Goal: Transaction & Acquisition: Book appointment/travel/reservation

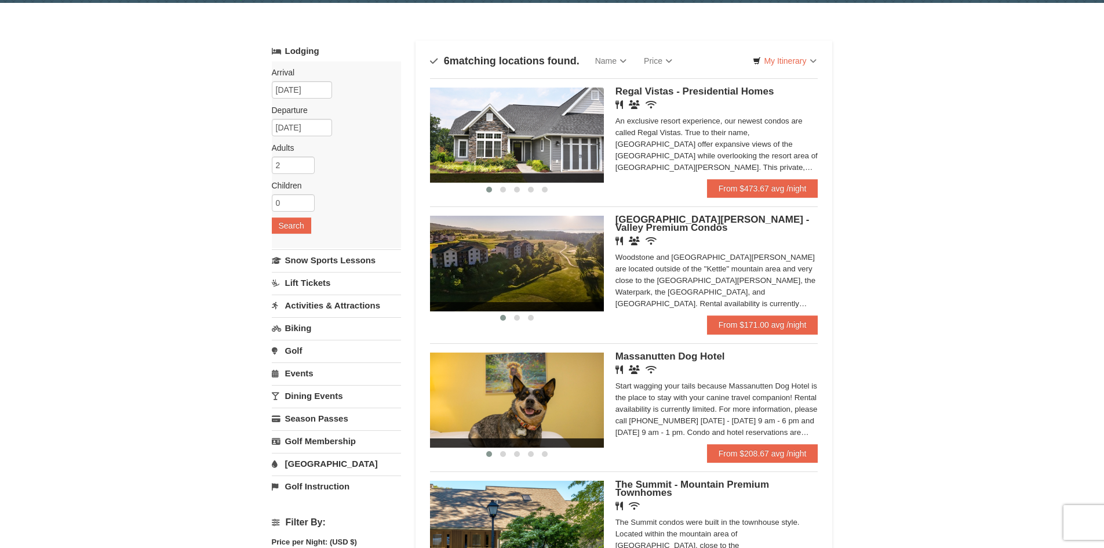
scroll to position [58, 0]
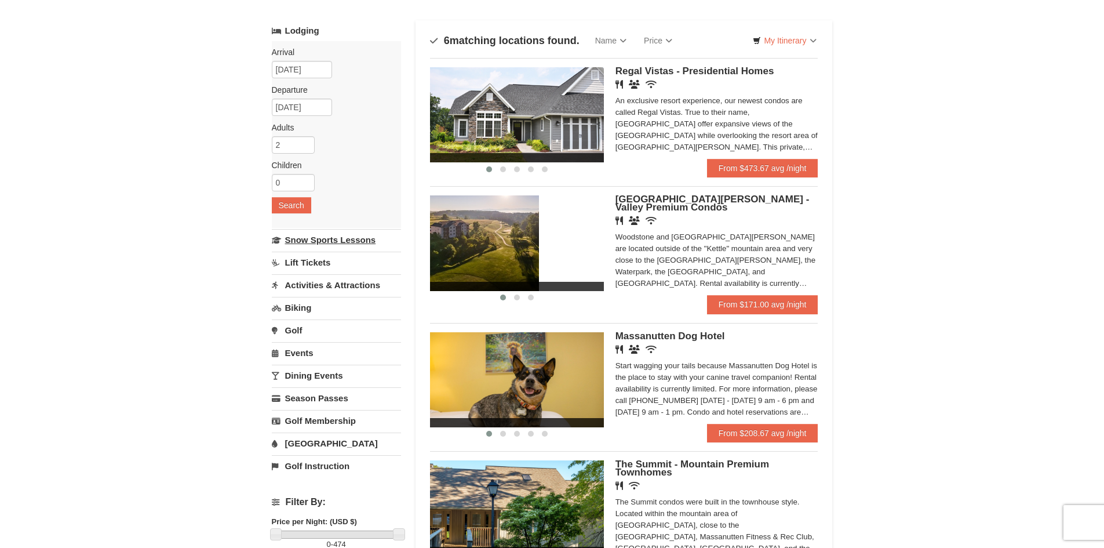
drag, startPoint x: 523, startPoint y: 240, endPoint x: 396, endPoint y: 241, distance: 127.5
click at [396, 241] on div "Lodging Arrival Please format dates MM/DD/YYYY Please format dates MM/DD/YYYY 1…" at bounding box center [552, 434] width 561 height 829
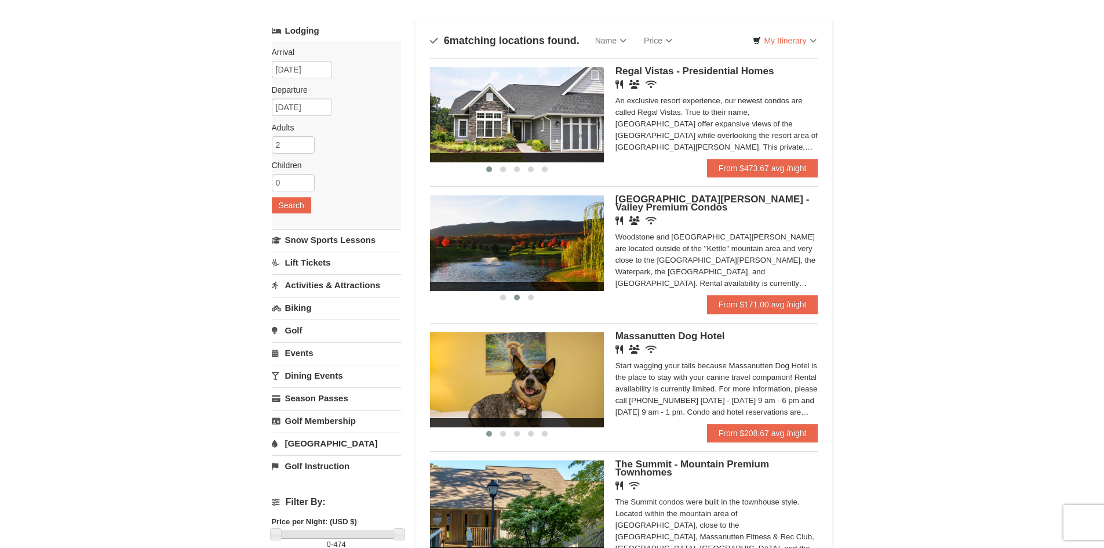
drag, startPoint x: 568, startPoint y: 243, endPoint x: 406, endPoint y: 240, distance: 162.3
click at [406, 240] on div "Lodging Arrival Please format dates MM/DD/YYYY Please format dates MM/DD/YYYY 1…" at bounding box center [552, 434] width 561 height 829
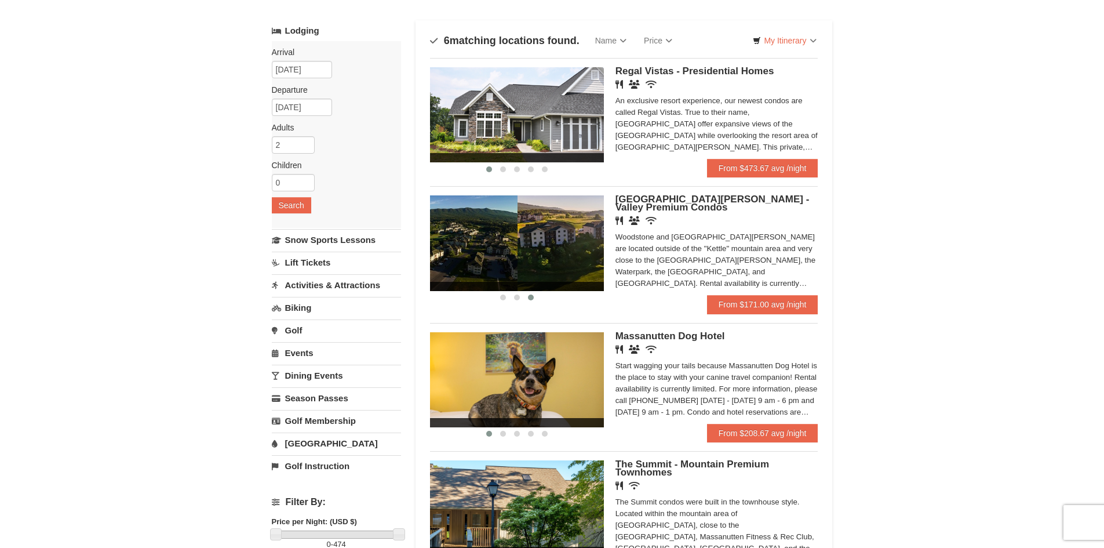
drag, startPoint x: 566, startPoint y: 236, endPoint x: 475, endPoint y: 240, distance: 91.1
click at [475, 240] on img at bounding box center [431, 242] width 174 height 95
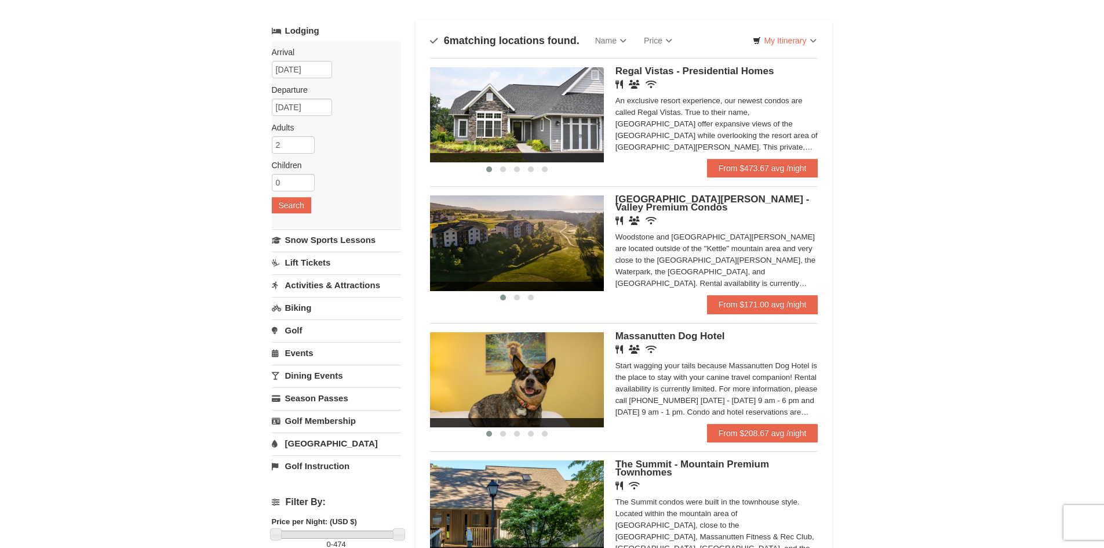
click at [646, 202] on span "[GEOGRAPHIC_DATA][PERSON_NAME] - Valley Premium Condos" at bounding box center [712, 203] width 194 height 19
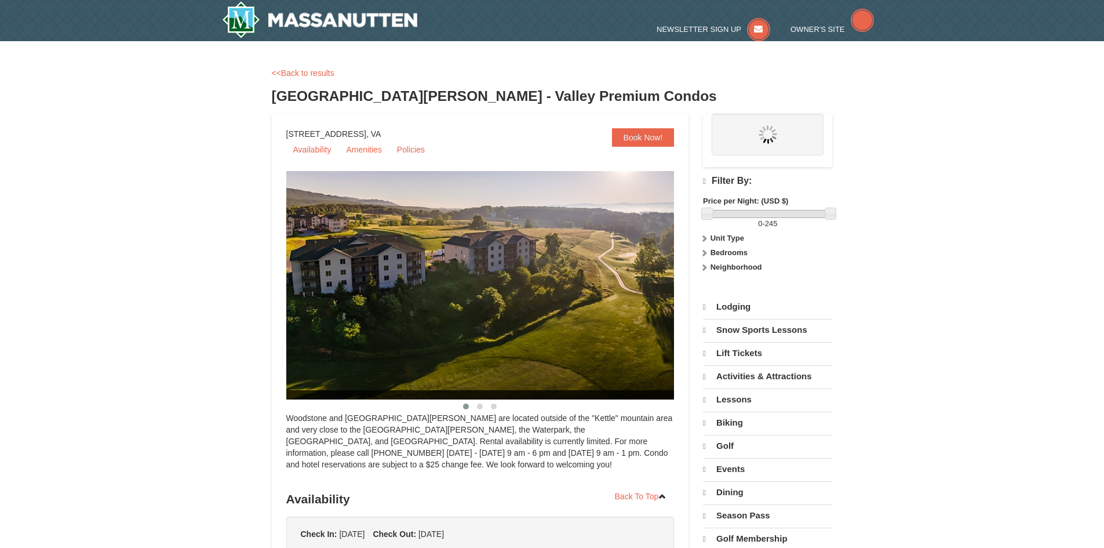
select select "10"
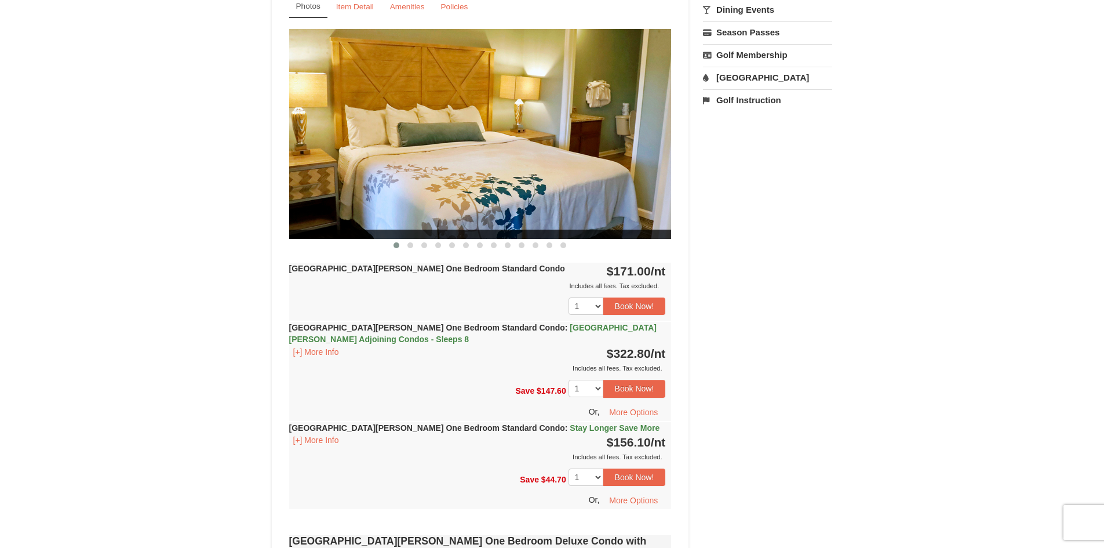
scroll to position [464, 0]
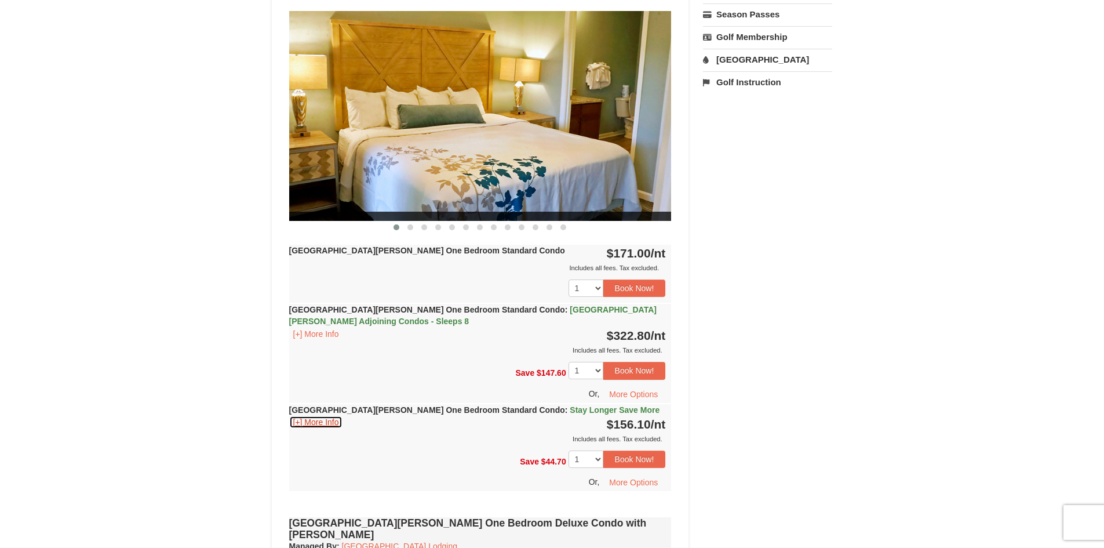
click at [330, 423] on button "[+] More Info" at bounding box center [316, 422] width 54 height 13
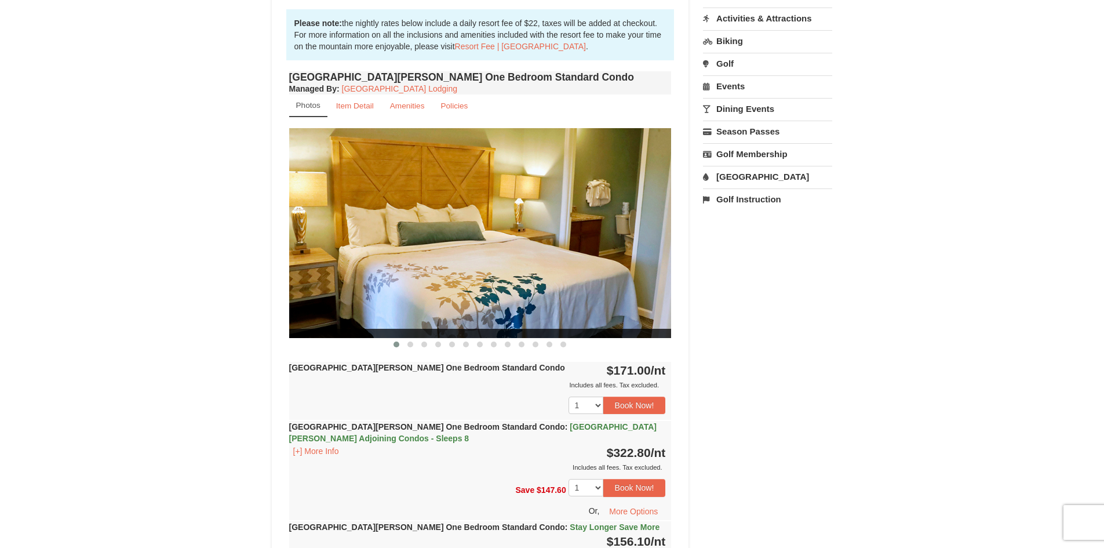
scroll to position [290, 0]
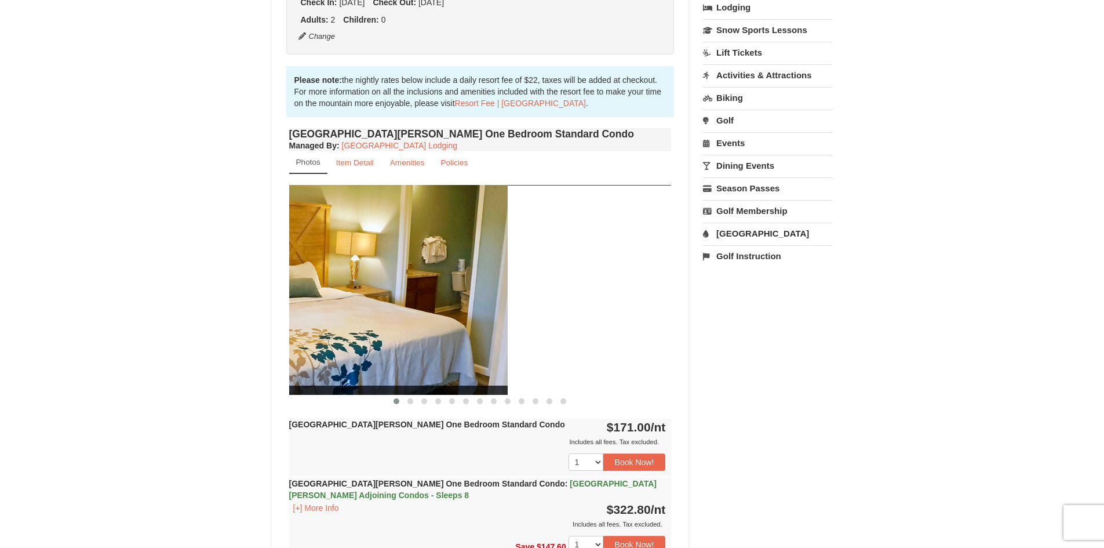
drag, startPoint x: 617, startPoint y: 327, endPoint x: 432, endPoint y: 331, distance: 184.9
click at [438, 331] on img at bounding box center [316, 289] width 382 height 209
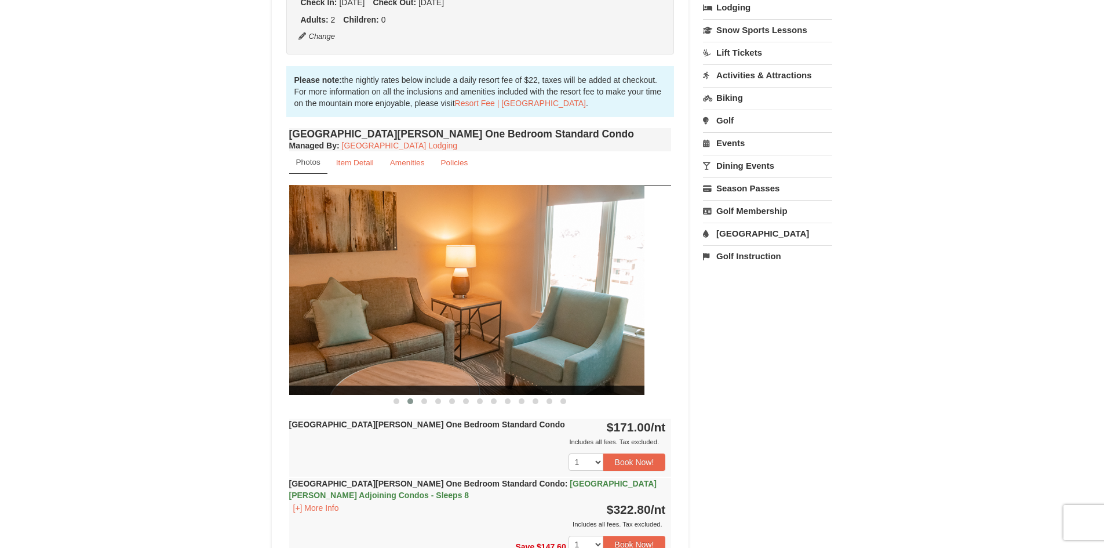
drag, startPoint x: 586, startPoint y: 322, endPoint x: 422, endPoint y: 329, distance: 164.2
click at [422, 329] on img at bounding box center [453, 289] width 382 height 209
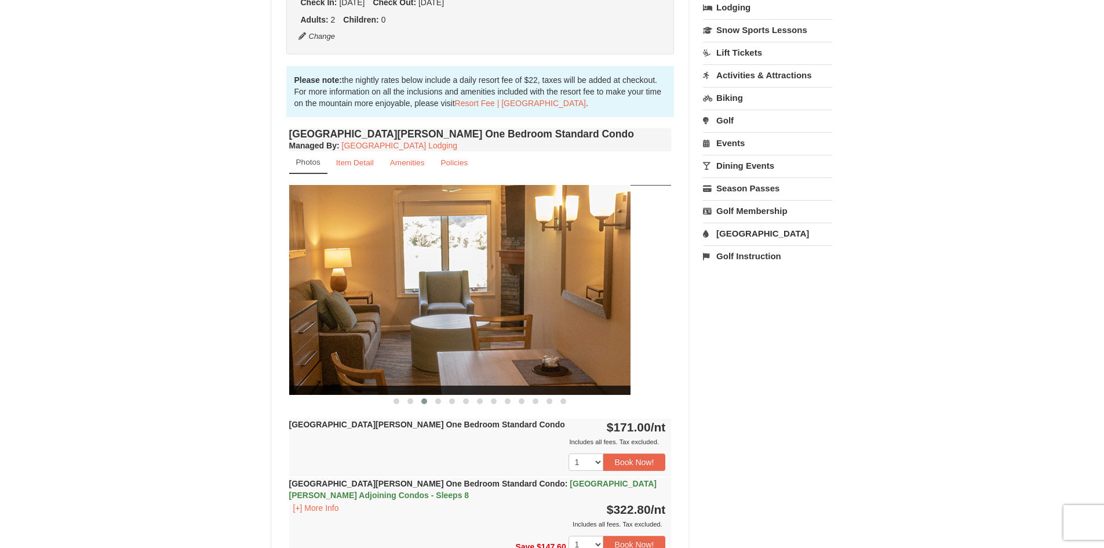
drag, startPoint x: 621, startPoint y: 316, endPoint x: 407, endPoint y: 324, distance: 214.0
click at [407, 324] on img at bounding box center [439, 289] width 382 height 209
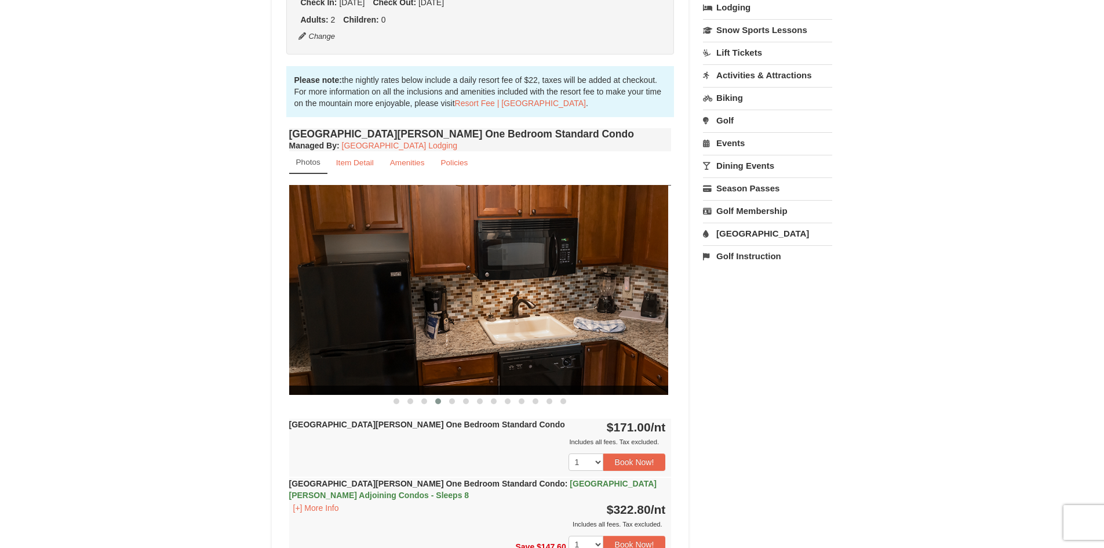
drag, startPoint x: 646, startPoint y: 305, endPoint x: 403, endPoint y: 316, distance: 243.1
click at [404, 316] on img at bounding box center [477, 289] width 382 height 209
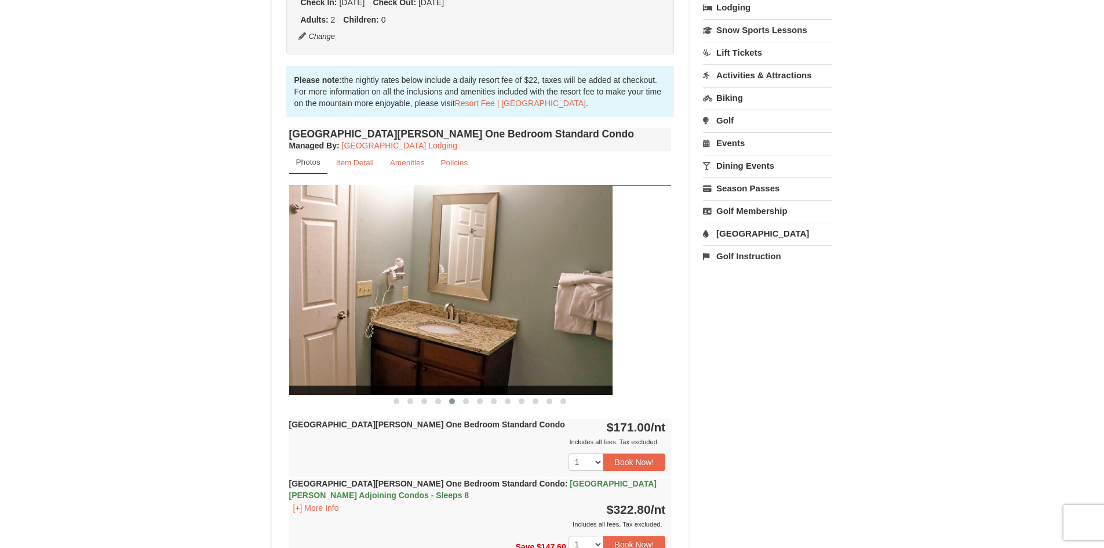
drag, startPoint x: 574, startPoint y: 312, endPoint x: 399, endPoint y: 316, distance: 175.7
click at [411, 316] on img at bounding box center [421, 289] width 382 height 209
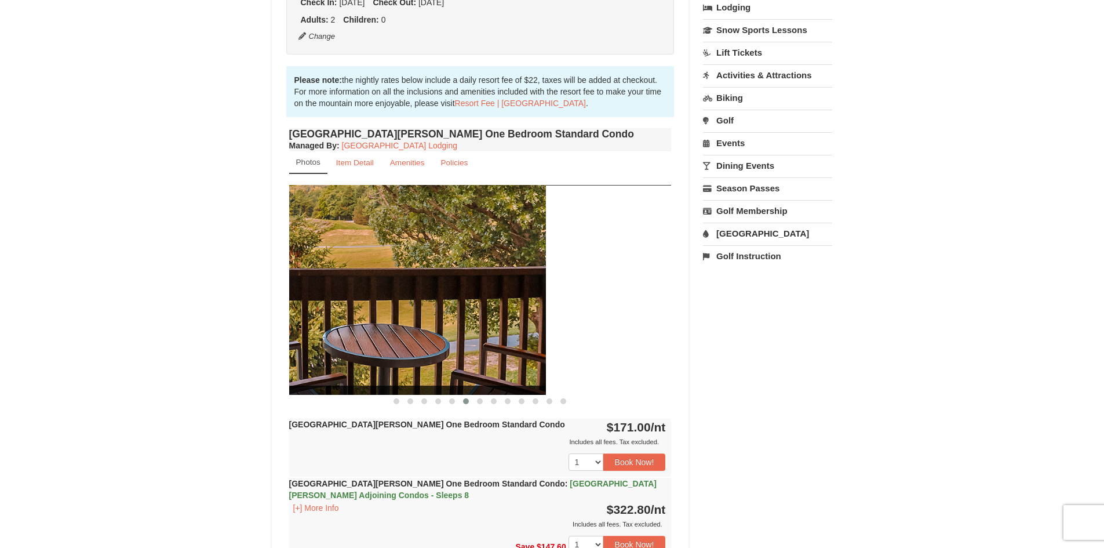
drag, startPoint x: 636, startPoint y: 310, endPoint x: 482, endPoint y: 314, distance: 154.2
click at [482, 314] on img at bounding box center [354, 289] width 382 height 209
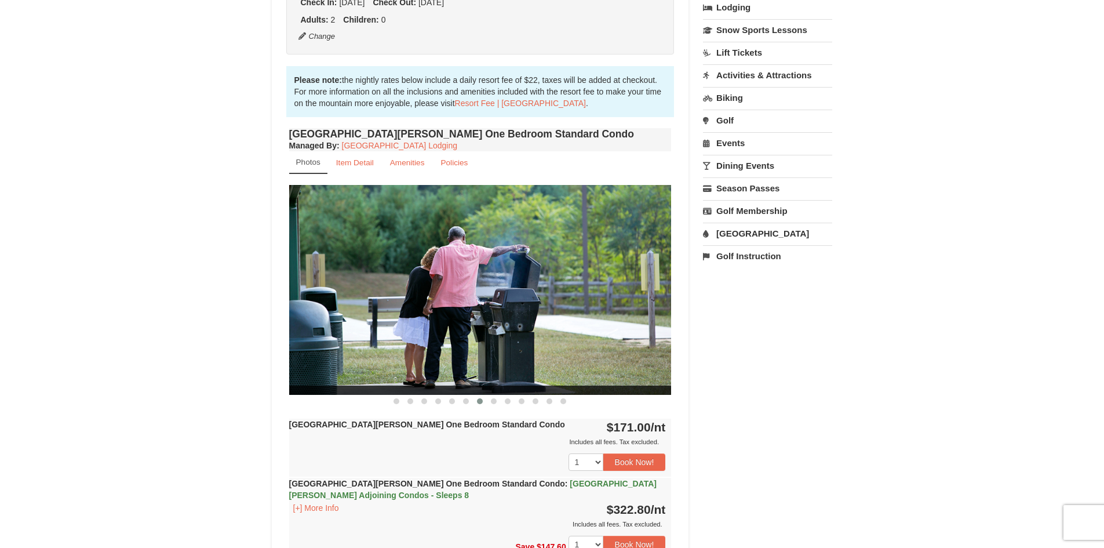
drag, startPoint x: 627, startPoint y: 304, endPoint x: 508, endPoint y: 312, distance: 119.6
click at [510, 312] on img at bounding box center [480, 289] width 382 height 209
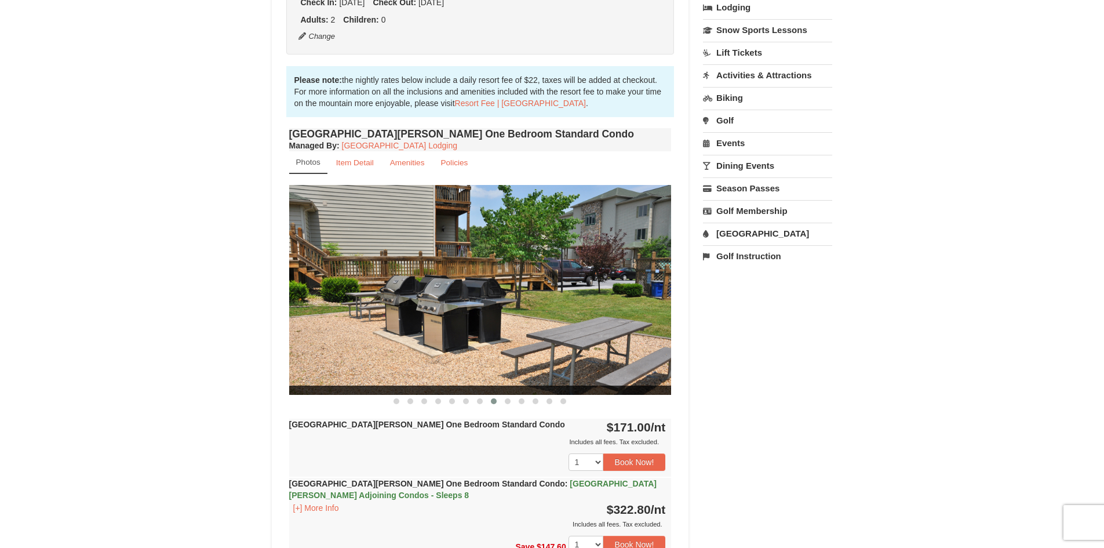
drag, startPoint x: 639, startPoint y: 309, endPoint x: 502, endPoint y: 317, distance: 137.0
click at [504, 317] on img at bounding box center [480, 289] width 382 height 209
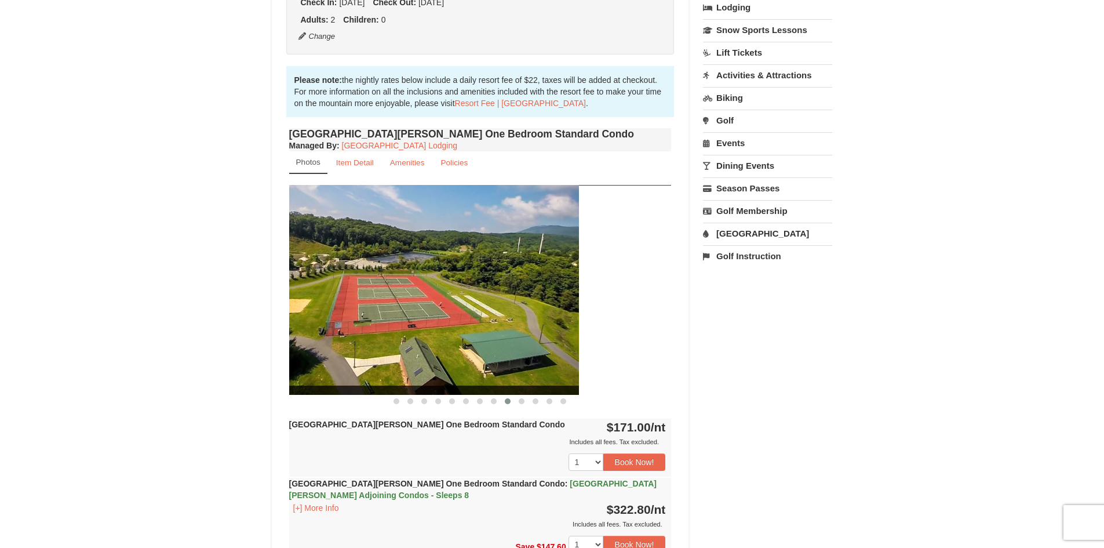
drag, startPoint x: 629, startPoint y: 312, endPoint x: 531, endPoint y: 326, distance: 98.3
click at [531, 326] on img at bounding box center [387, 289] width 382 height 209
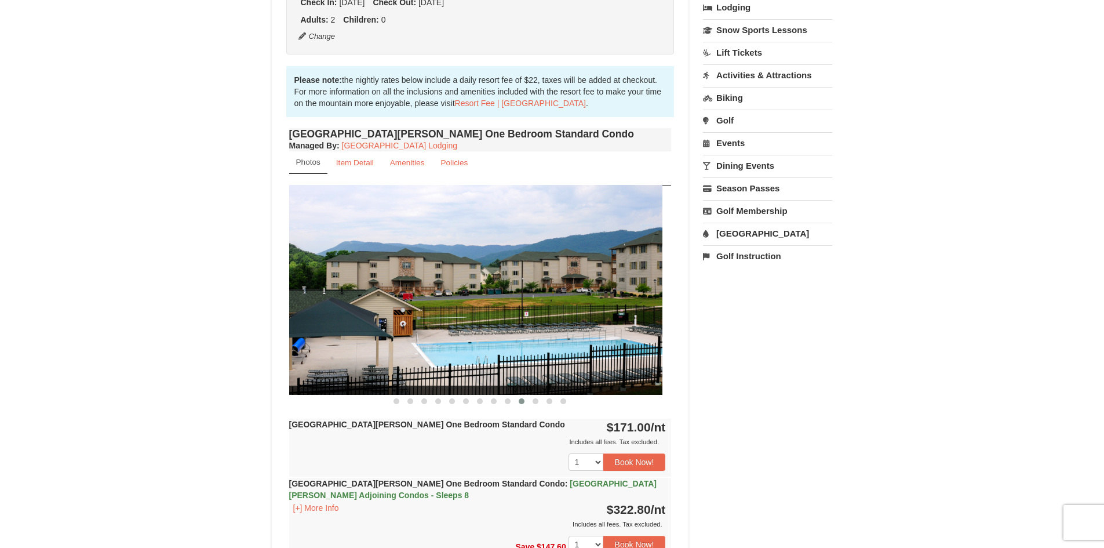
drag, startPoint x: 614, startPoint y: 314, endPoint x: 503, endPoint y: 331, distance: 112.0
click at [503, 331] on img at bounding box center [471, 289] width 382 height 209
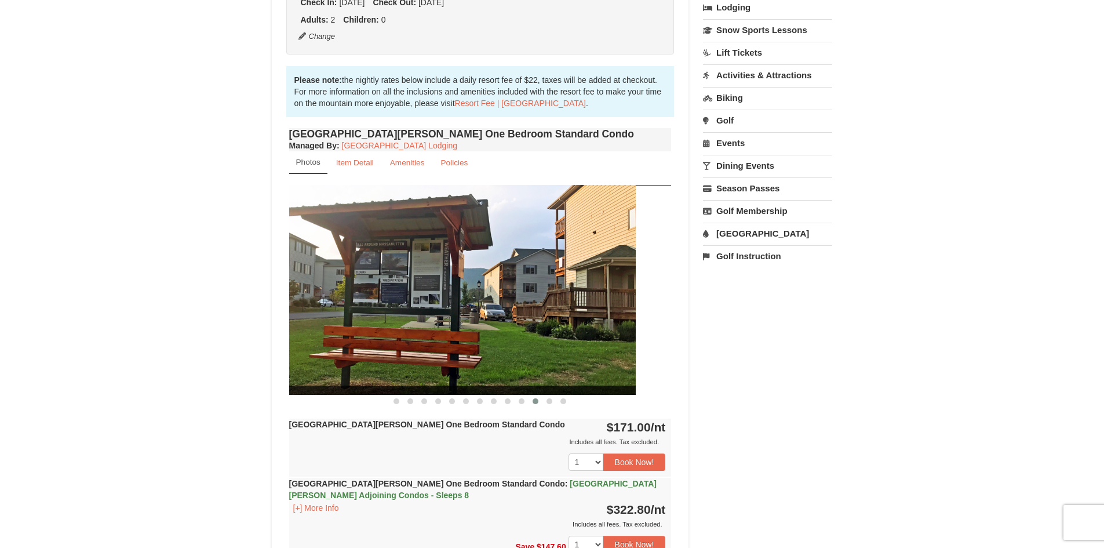
drag, startPoint x: 615, startPoint y: 309, endPoint x: 533, endPoint y: 320, distance: 83.0
click at [527, 322] on img at bounding box center [444, 289] width 382 height 209
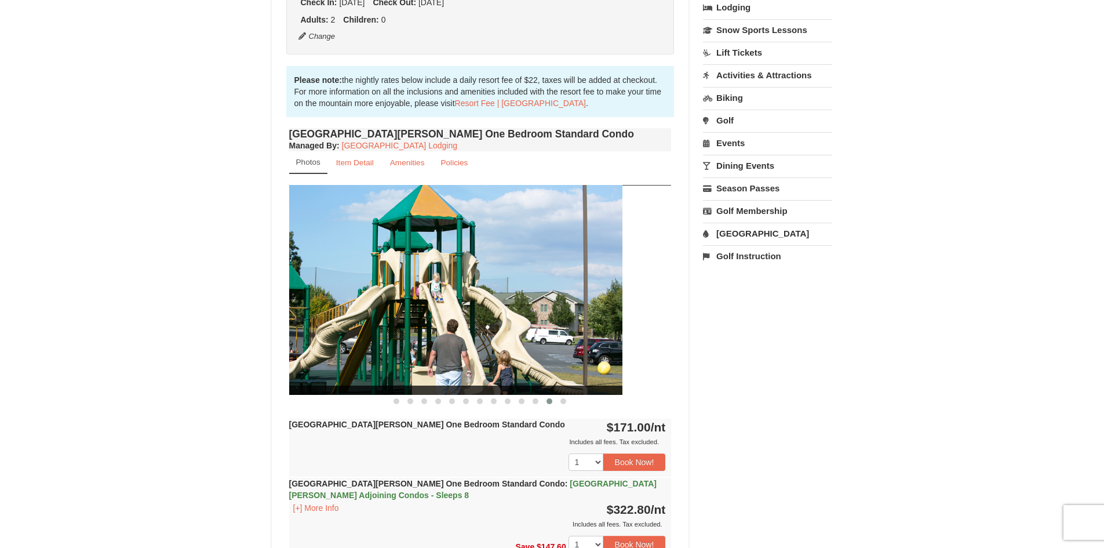
drag, startPoint x: 647, startPoint y: 307, endPoint x: 549, endPoint y: 324, distance: 99.5
click at [562, 322] on img at bounding box center [431, 289] width 382 height 209
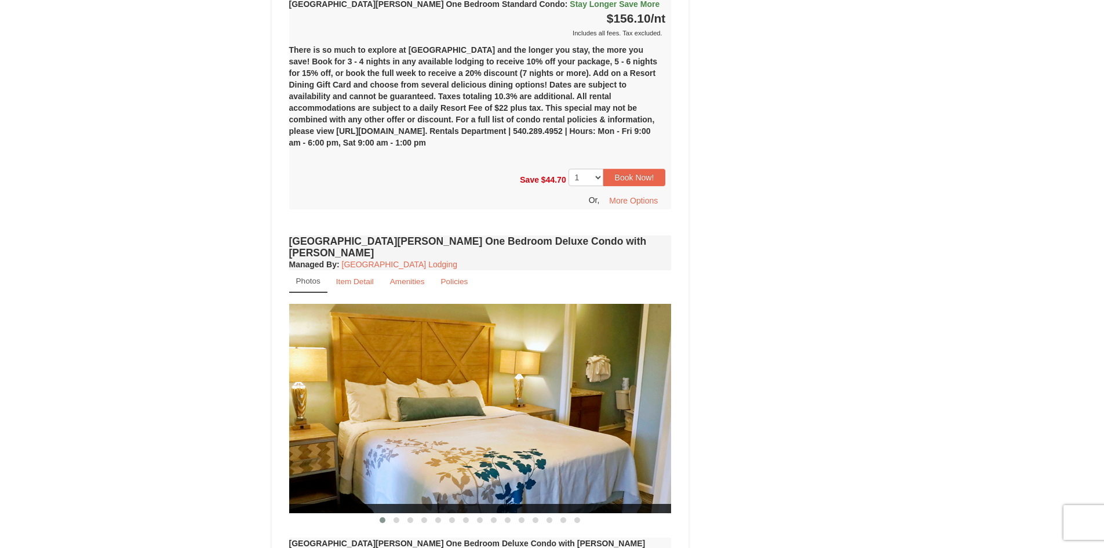
scroll to position [985, 0]
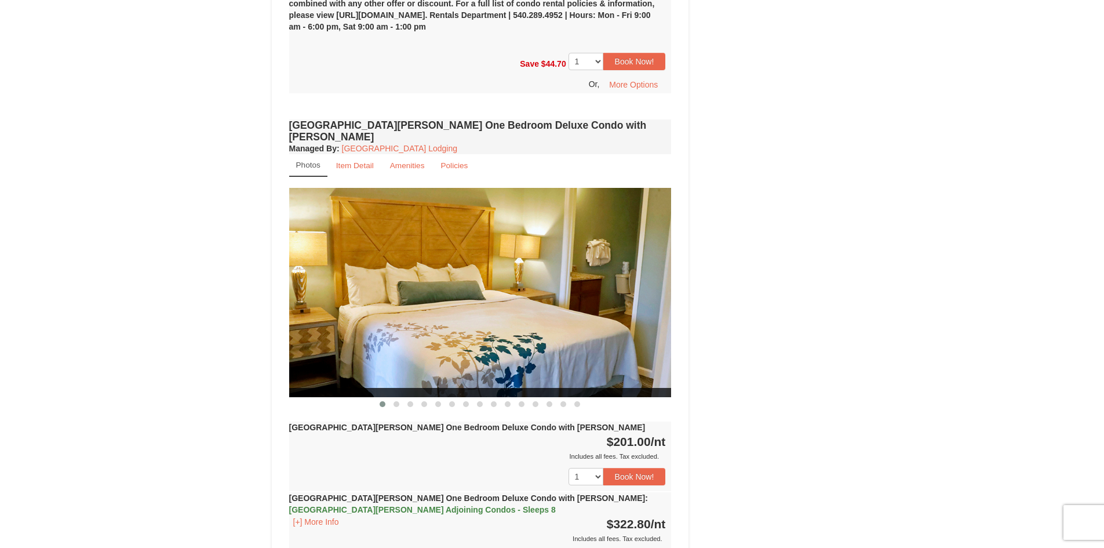
drag, startPoint x: 611, startPoint y: 312, endPoint x: 436, endPoint y: 329, distance: 175.2
click at [437, 329] on img at bounding box center [480, 292] width 382 height 209
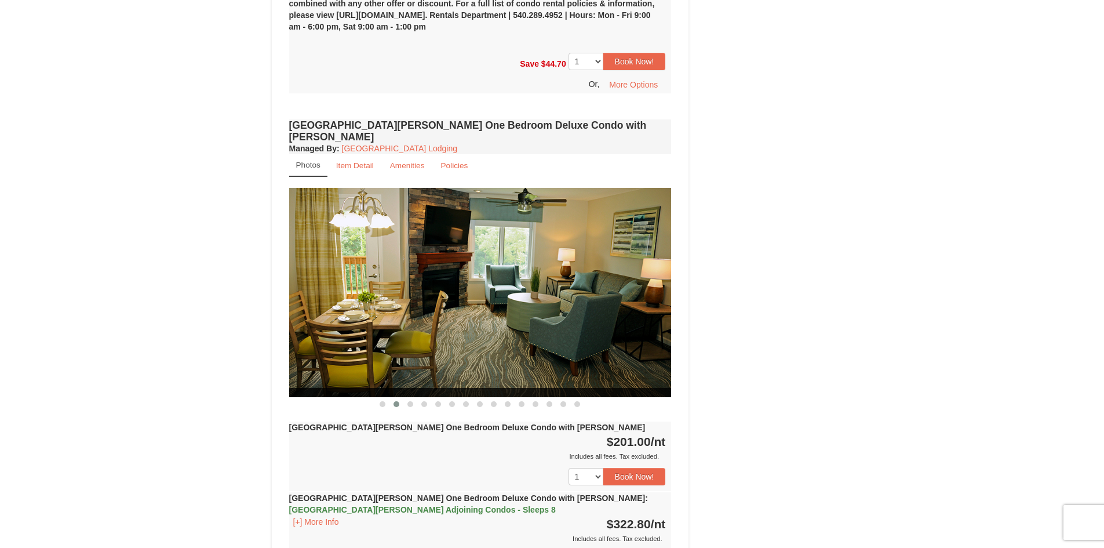
drag, startPoint x: 606, startPoint y: 315, endPoint x: 418, endPoint y: 336, distance: 189.6
click at [418, 336] on img at bounding box center [480, 292] width 382 height 209
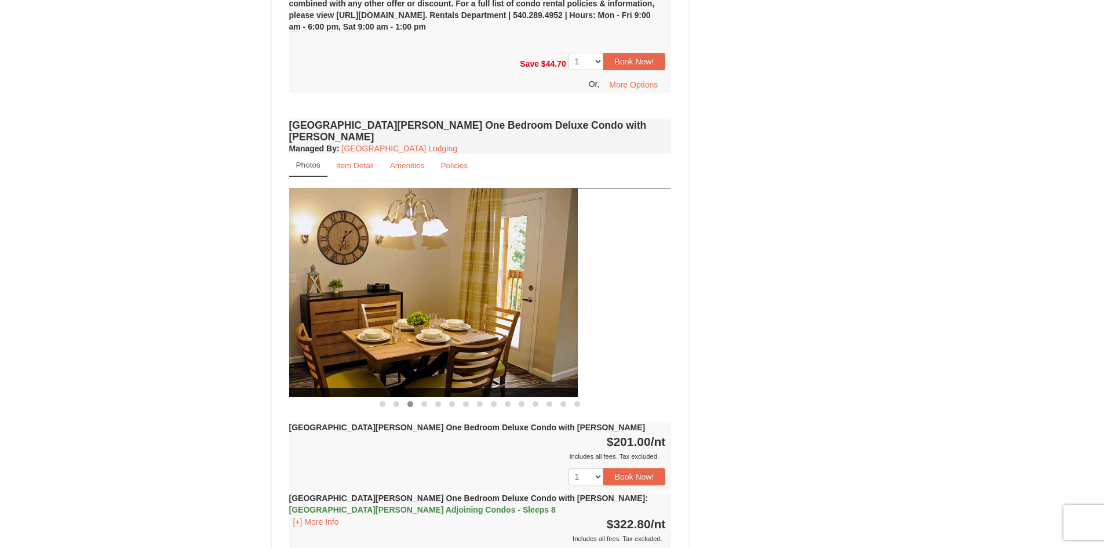
drag, startPoint x: 595, startPoint y: 306, endPoint x: 440, endPoint y: 330, distance: 157.2
click at [440, 330] on img at bounding box center [386, 292] width 382 height 209
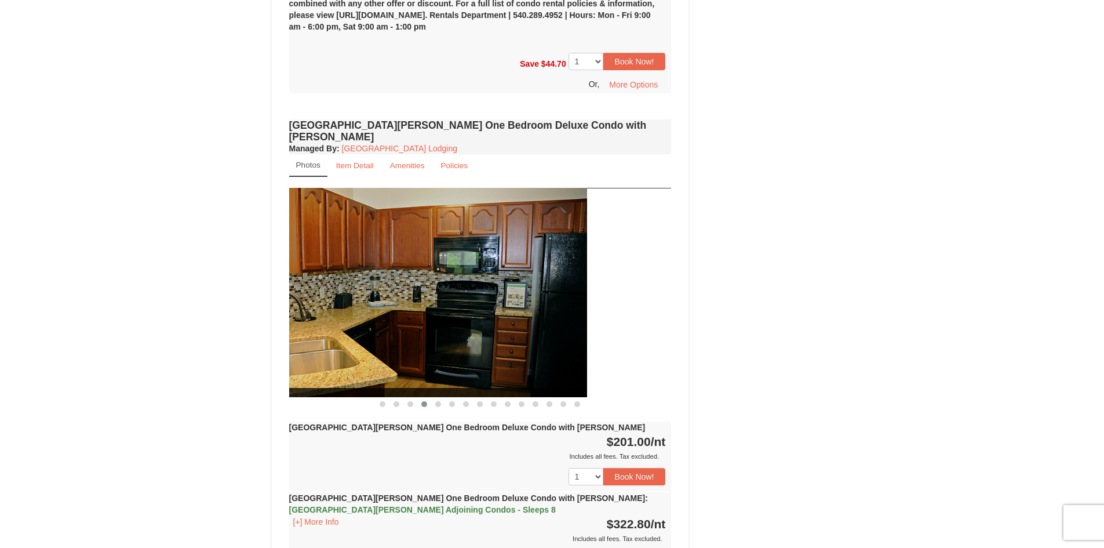
drag, startPoint x: 599, startPoint y: 307, endPoint x: 380, endPoint y: 323, distance: 220.2
click at [389, 323] on img at bounding box center [396, 292] width 382 height 209
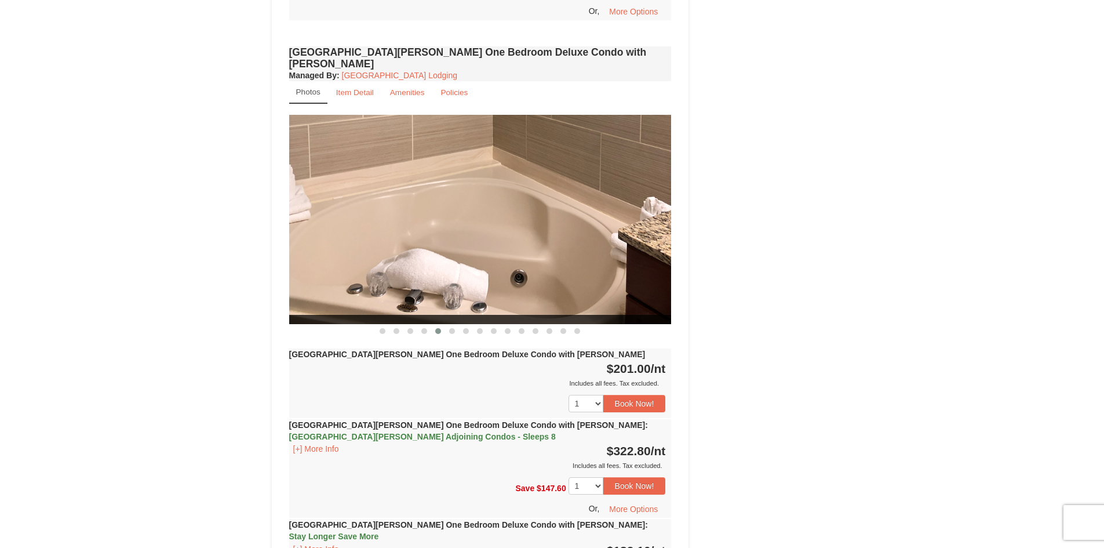
scroll to position [1043, 0]
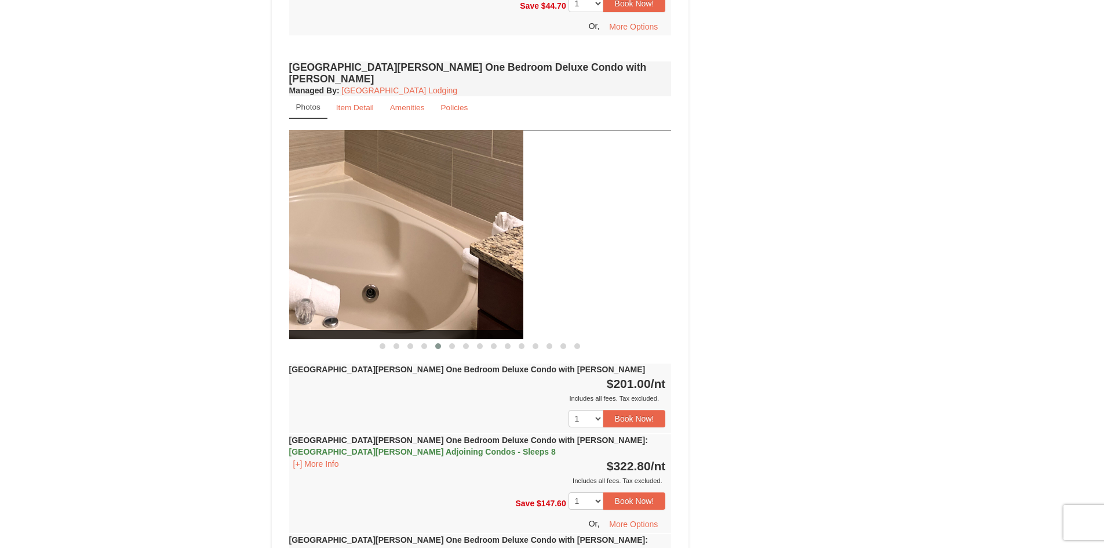
drag, startPoint x: 590, startPoint y: 285, endPoint x: 442, endPoint y: 298, distance: 149.0
click at [442, 298] on img at bounding box center [332, 234] width 382 height 209
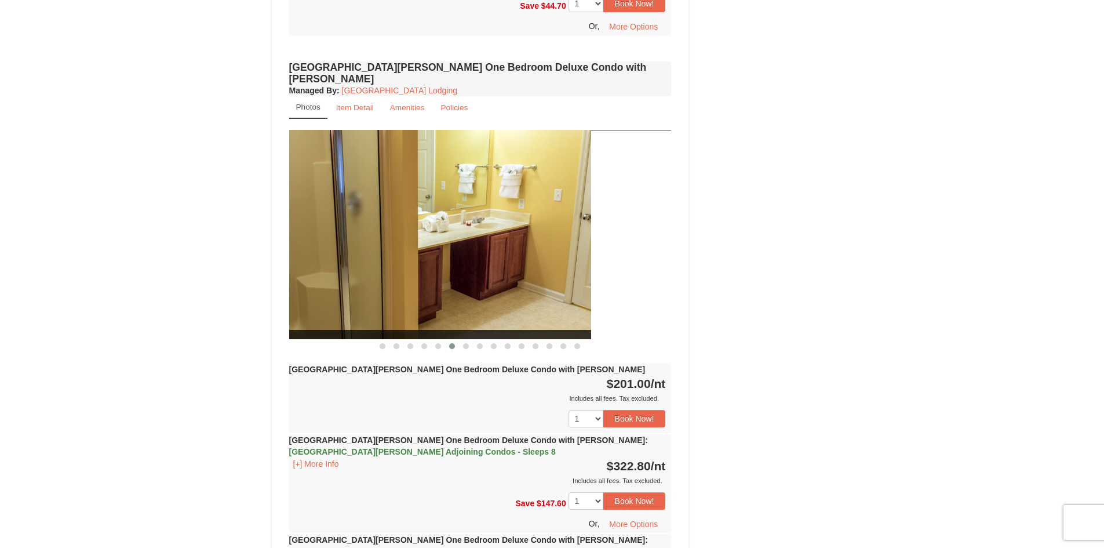
drag, startPoint x: 617, startPoint y: 289, endPoint x: 446, endPoint y: 304, distance: 171.7
click at [446, 304] on img at bounding box center [400, 234] width 382 height 209
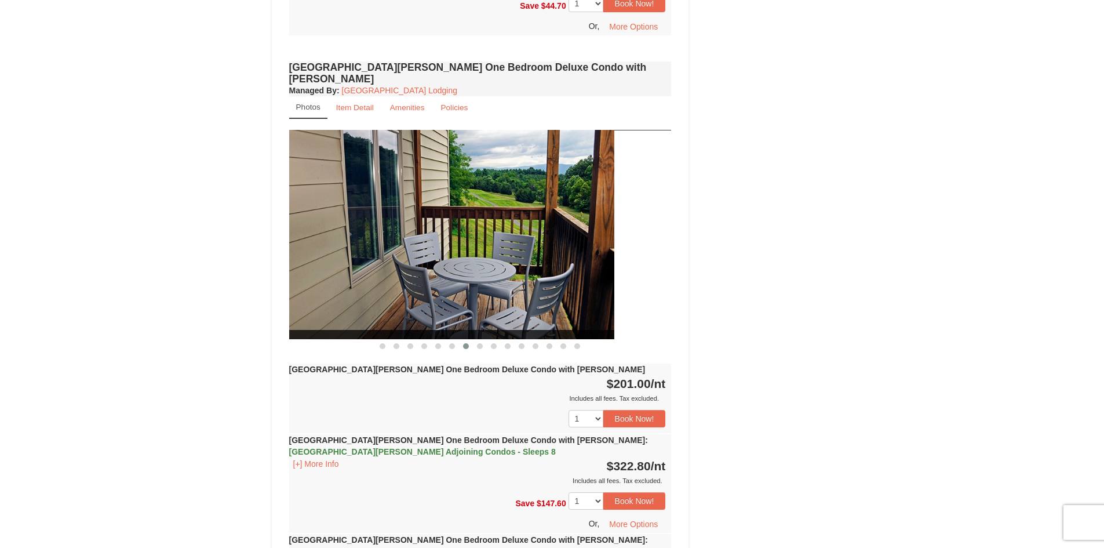
drag, startPoint x: 603, startPoint y: 286, endPoint x: 437, endPoint y: 304, distance: 166.7
click at [437, 304] on img at bounding box center [423, 234] width 382 height 209
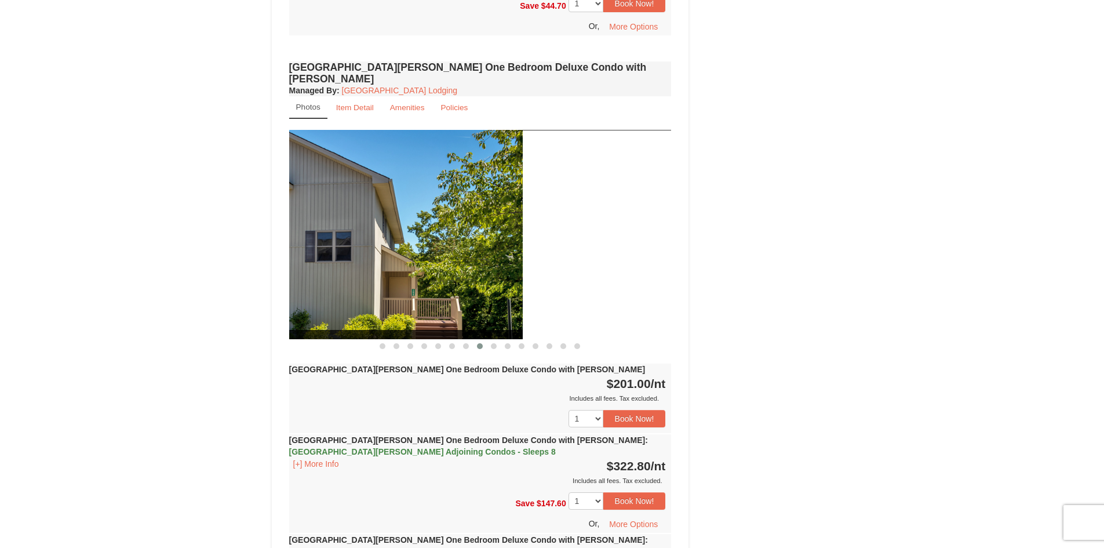
drag, startPoint x: 586, startPoint y: 290, endPoint x: 414, endPoint y: 301, distance: 172.5
click at [414, 301] on img at bounding box center [331, 234] width 382 height 209
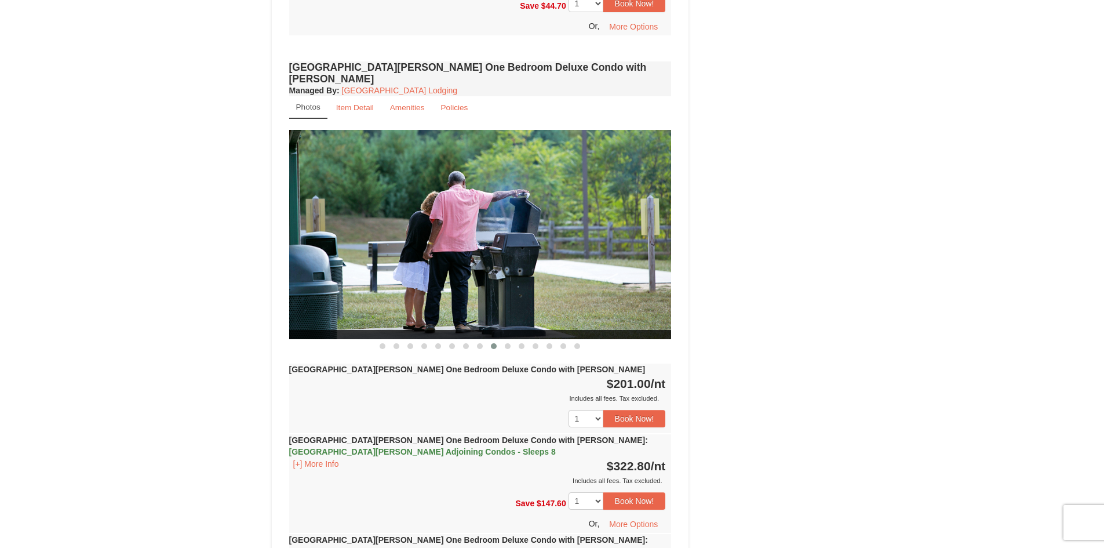
drag, startPoint x: 570, startPoint y: 292, endPoint x: 322, endPoint y: 296, distance: 248.1
click at [322, 296] on img at bounding box center [480, 234] width 382 height 209
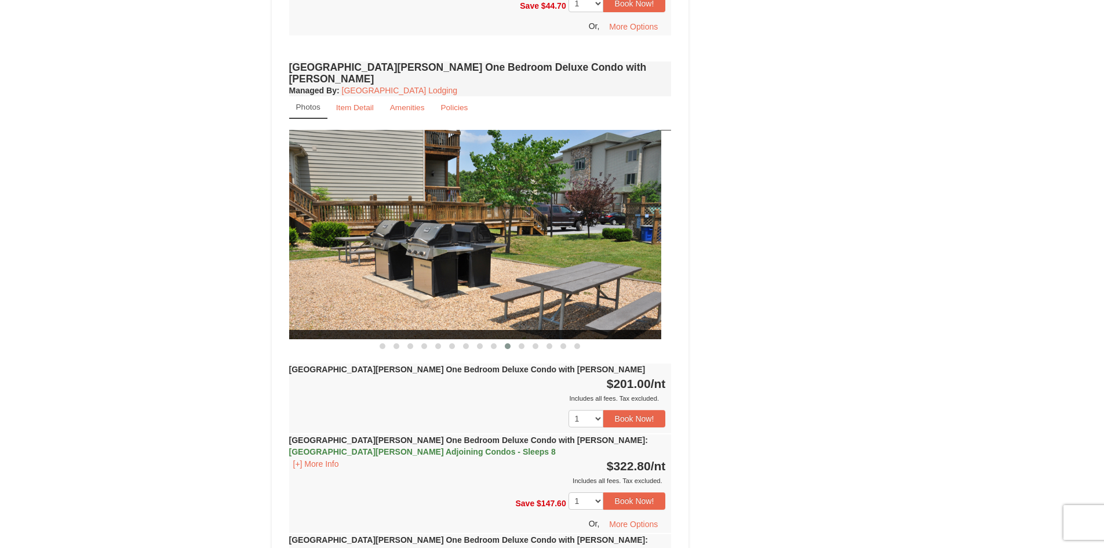
drag, startPoint x: 573, startPoint y: 279, endPoint x: 373, endPoint y: 296, distance: 200.6
click at [373, 296] on img at bounding box center [470, 234] width 382 height 209
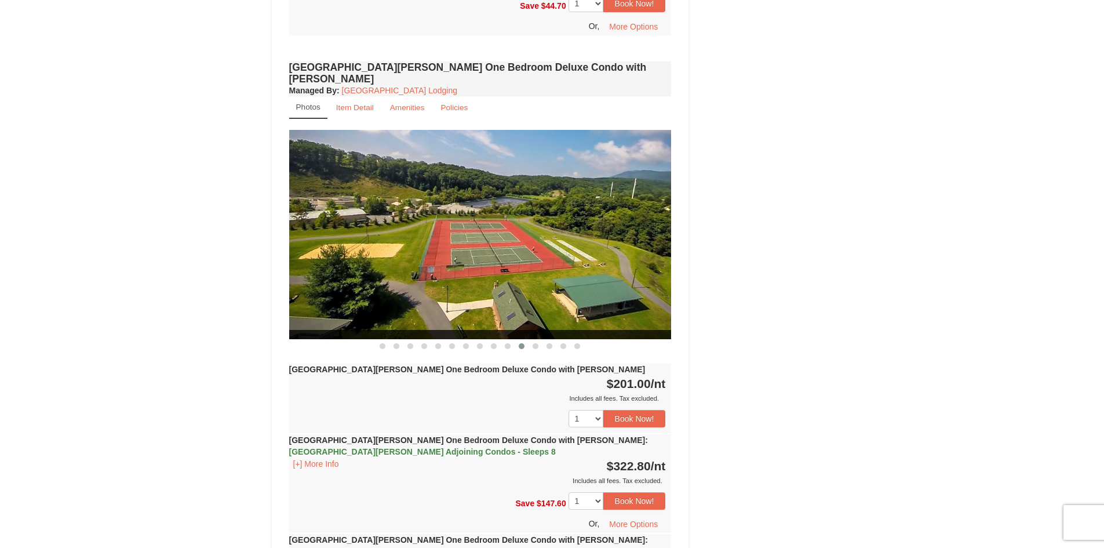
drag, startPoint x: 523, startPoint y: 293, endPoint x: 349, endPoint y: 302, distance: 173.5
click at [350, 302] on img at bounding box center [480, 234] width 382 height 209
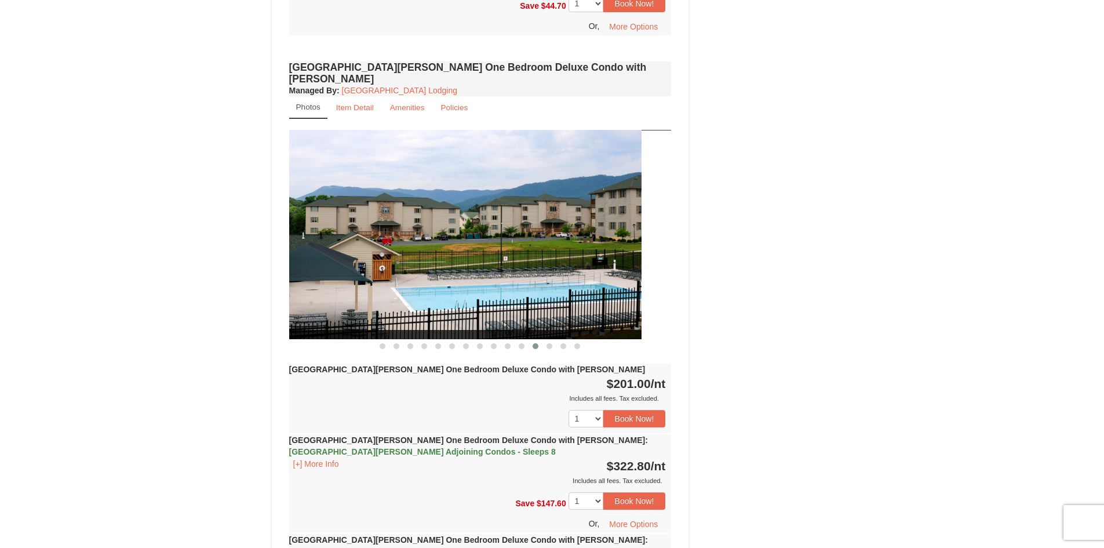
drag, startPoint x: 581, startPoint y: 278, endPoint x: 411, endPoint y: 293, distance: 170.5
click at [411, 293] on img at bounding box center [450, 234] width 382 height 209
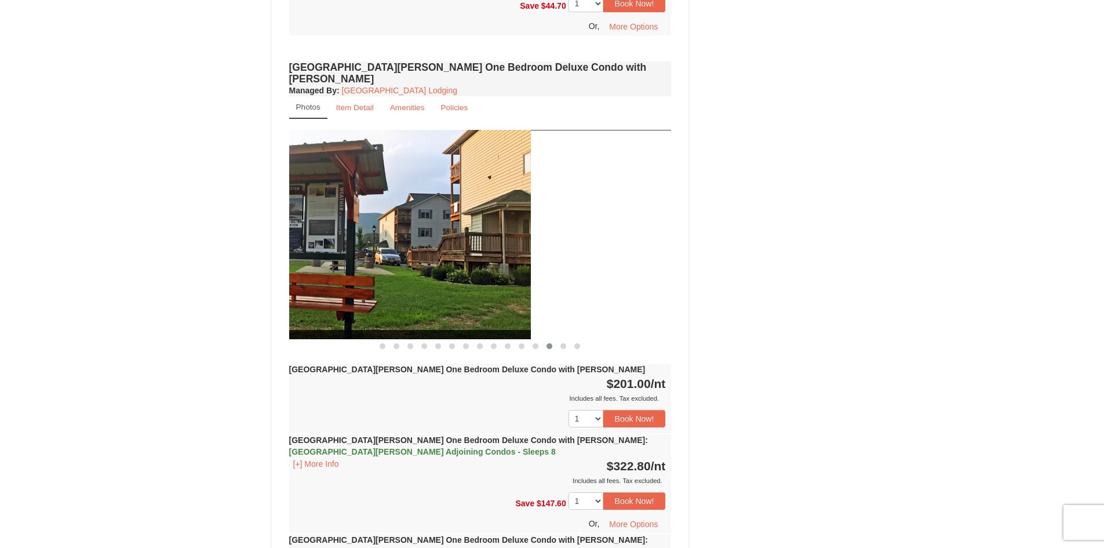
drag, startPoint x: 599, startPoint y: 271, endPoint x: 449, endPoint y: 277, distance: 150.2
click at [438, 282] on img at bounding box center [339, 234] width 382 height 209
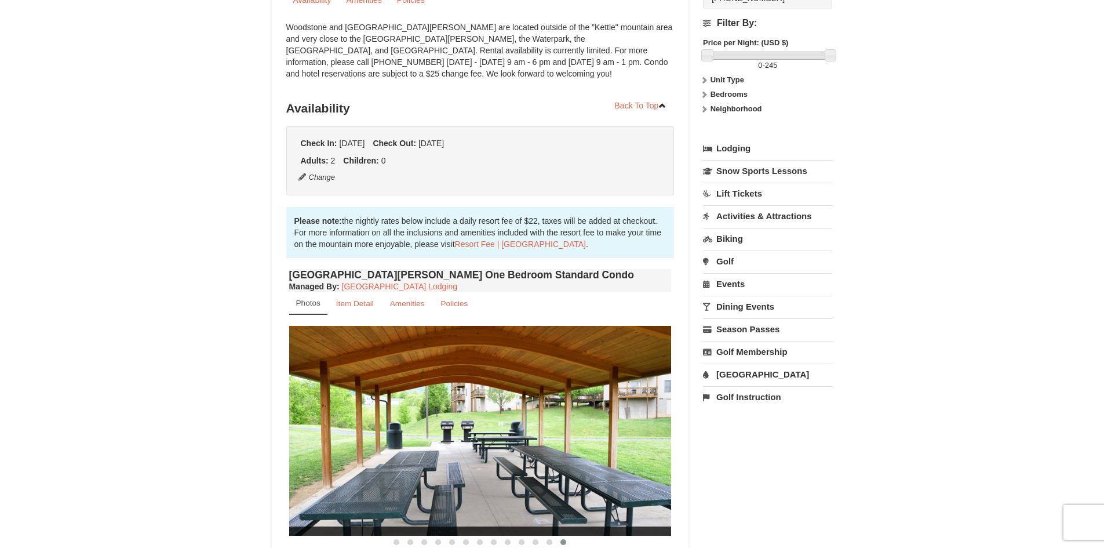
scroll to position [0, 0]
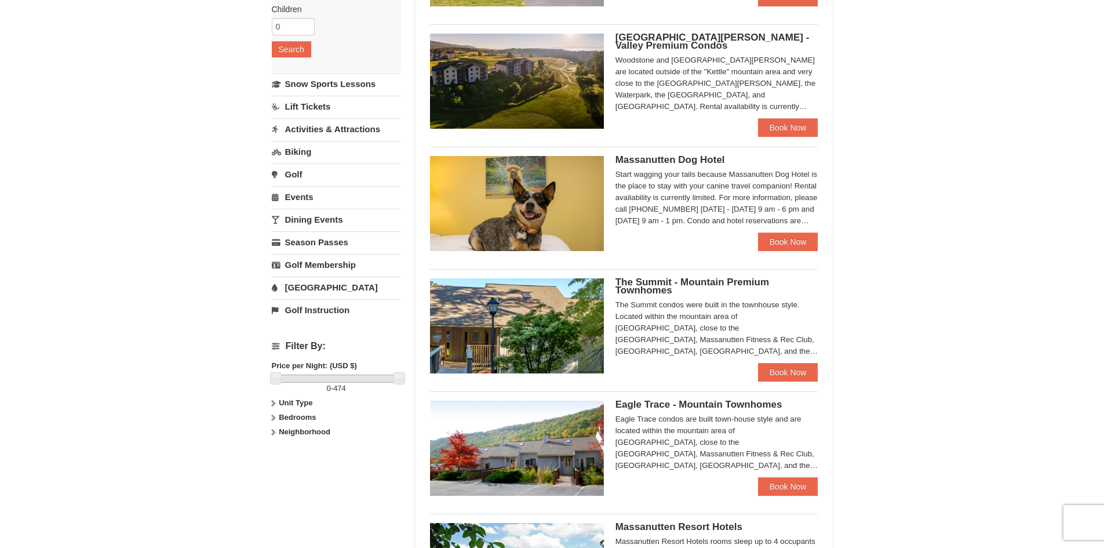
scroll to position [232, 0]
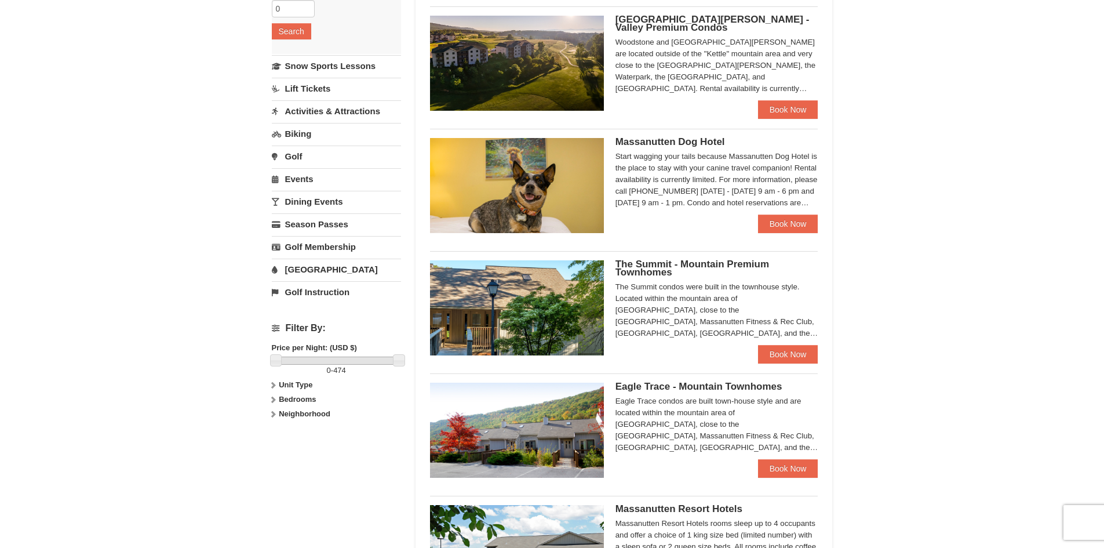
click at [654, 275] on span "The Summit - Mountain Premium Townhomes" at bounding box center [692, 267] width 154 height 19
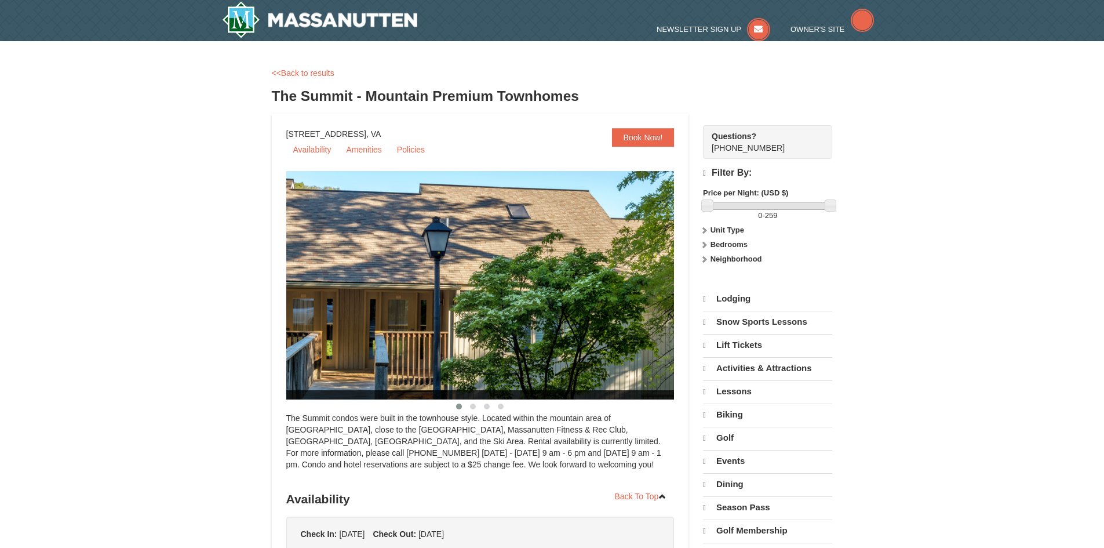
select select "10"
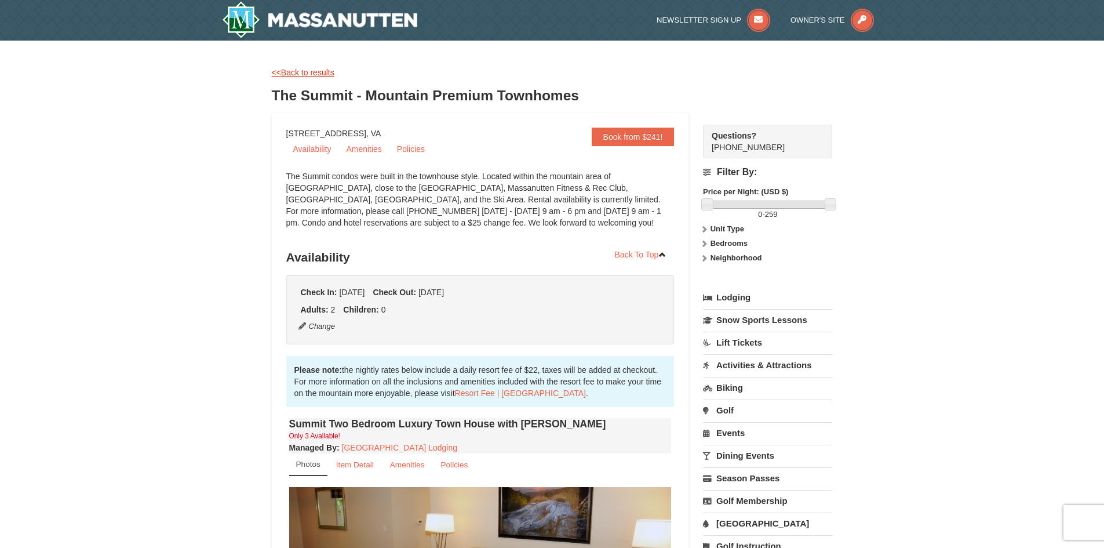
click at [299, 72] on link "<<Back to results" at bounding box center [303, 72] width 63 height 9
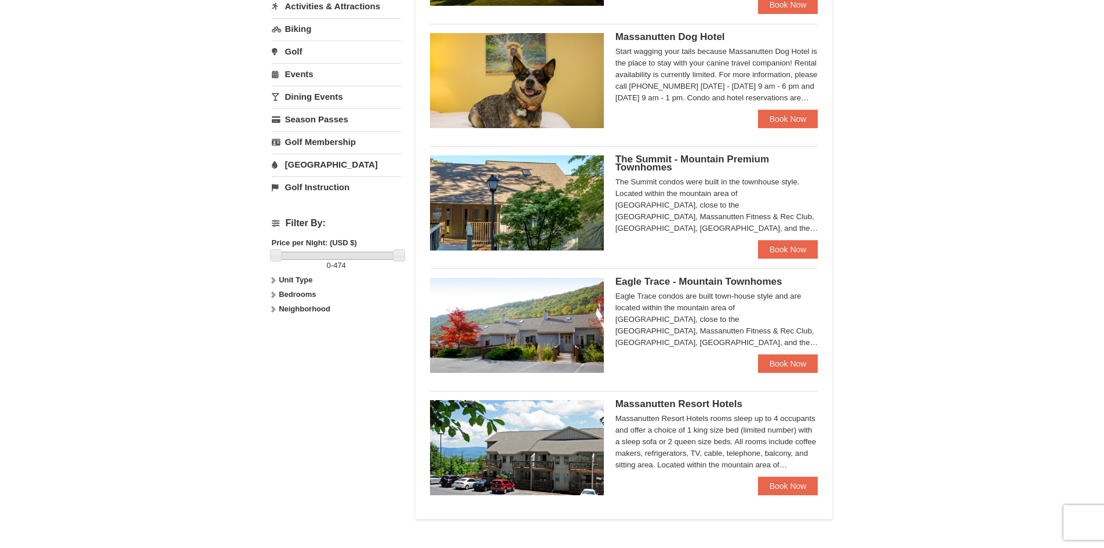
scroll to position [348, 0]
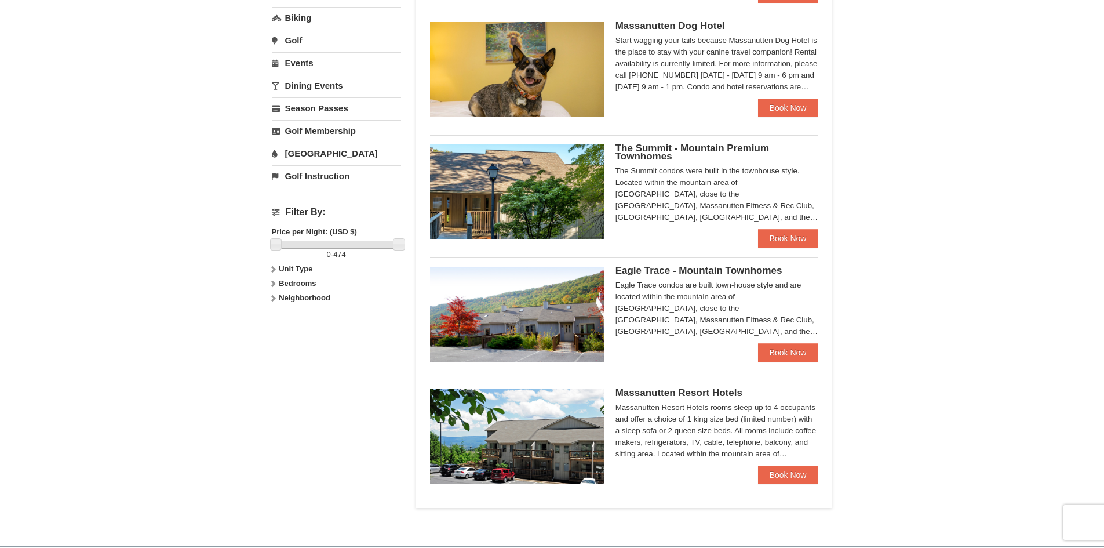
click at [644, 274] on span "Eagle Trace - Mountain Townhomes" at bounding box center [698, 270] width 167 height 11
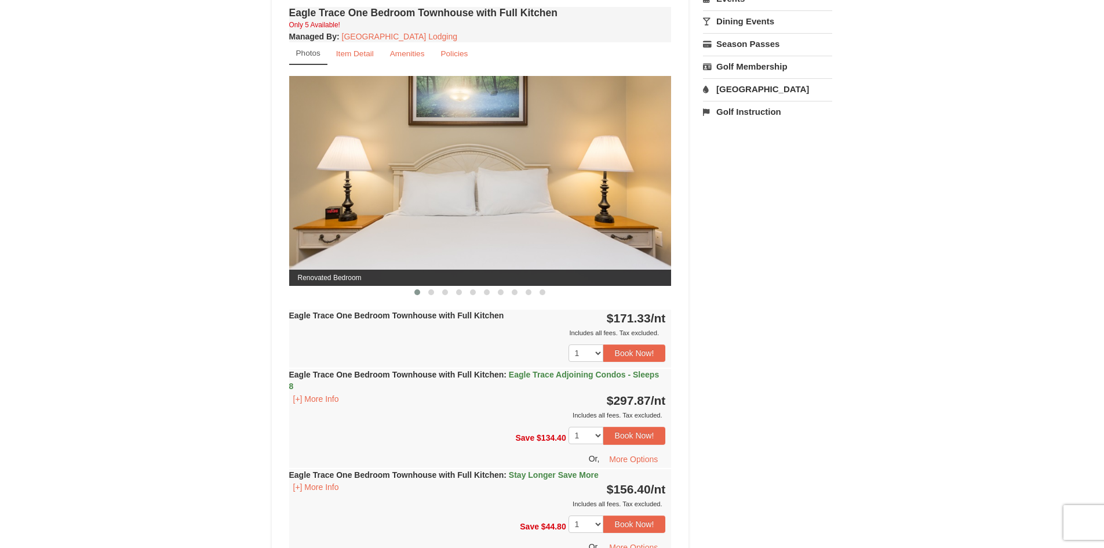
scroll to position [406, 0]
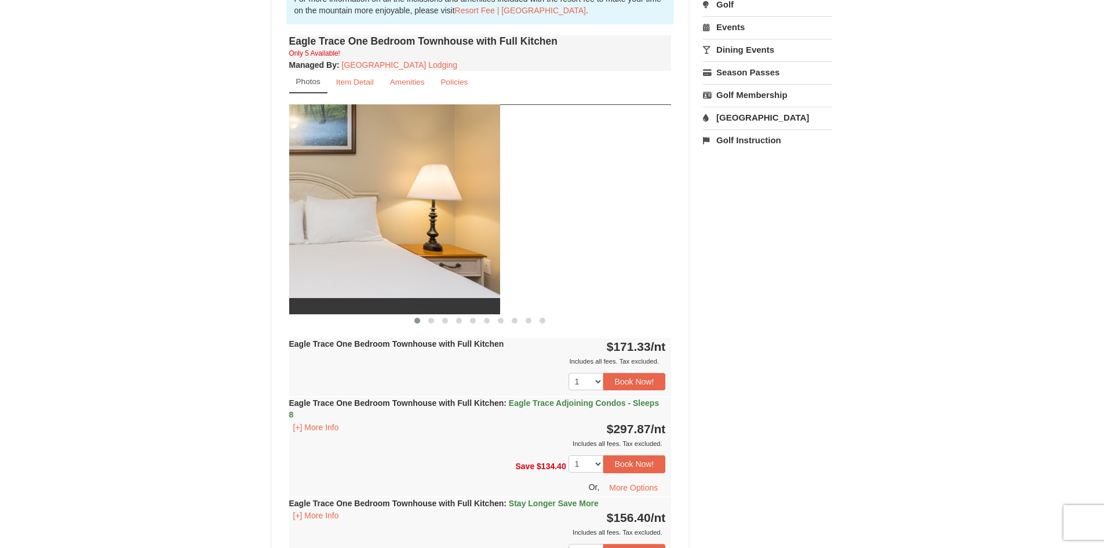
drag, startPoint x: 564, startPoint y: 258, endPoint x: 337, endPoint y: 256, distance: 226.6
click at [349, 256] on img at bounding box center [309, 208] width 382 height 209
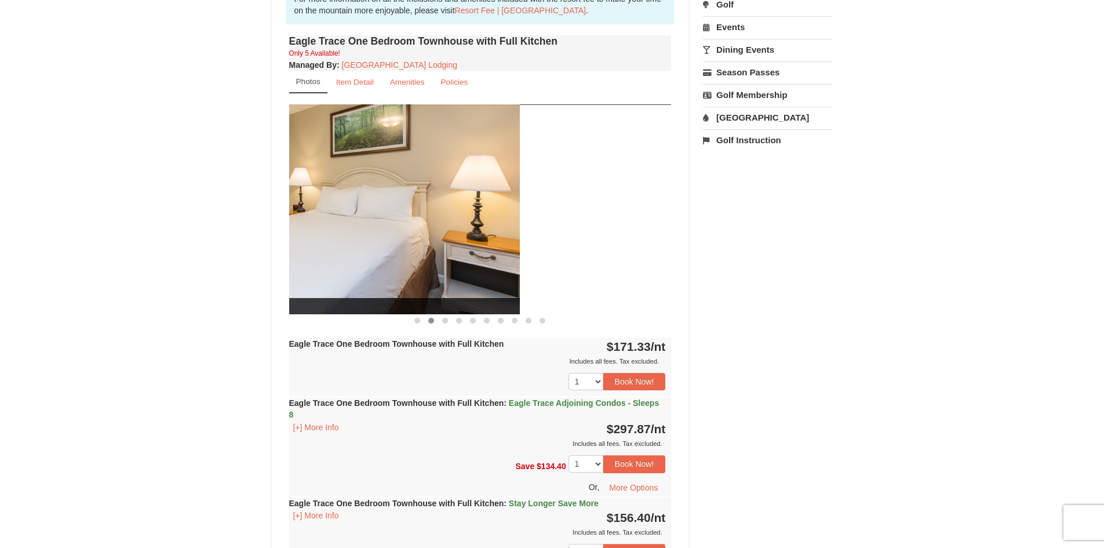
drag, startPoint x: 620, startPoint y: 247, endPoint x: 421, endPoint y: 247, distance: 198.8
click at [438, 247] on img at bounding box center [328, 208] width 382 height 209
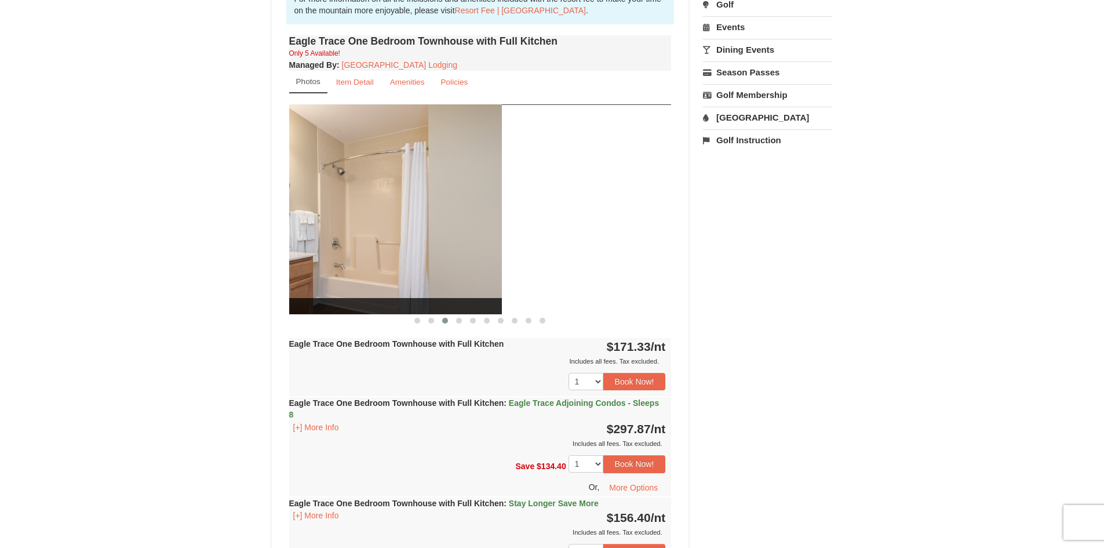
drag, startPoint x: 629, startPoint y: 242, endPoint x: 456, endPoint y: 246, distance: 173.9
click at [458, 247] on img at bounding box center [310, 208] width 382 height 209
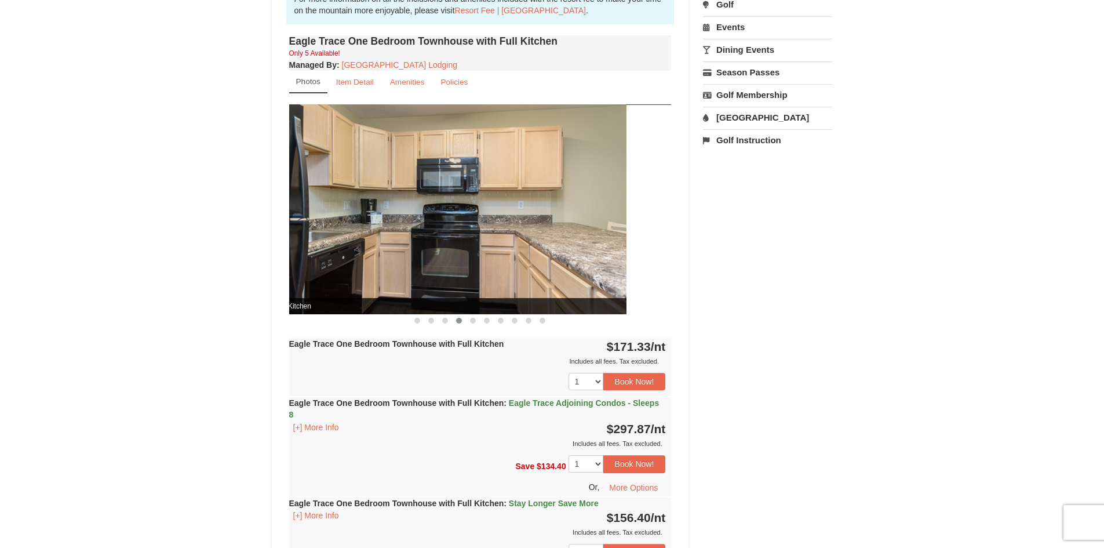
drag, startPoint x: 624, startPoint y: 242, endPoint x: 454, endPoint y: 245, distance: 169.8
click at [456, 245] on img at bounding box center [435, 208] width 382 height 209
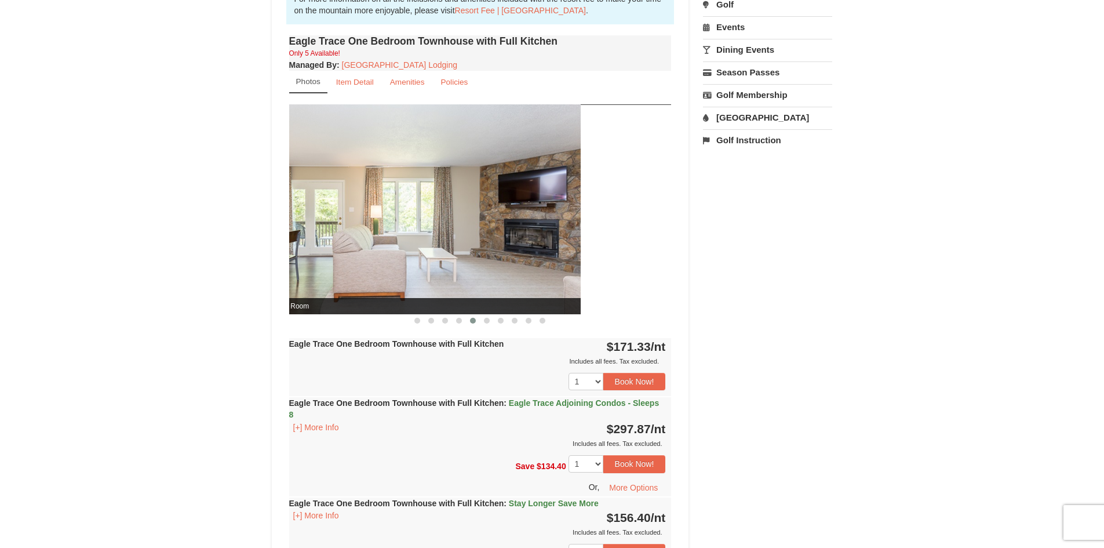
drag, startPoint x: 576, startPoint y: 285, endPoint x: 357, endPoint y: 261, distance: 220.3
click at [320, 278] on img at bounding box center [389, 208] width 382 height 209
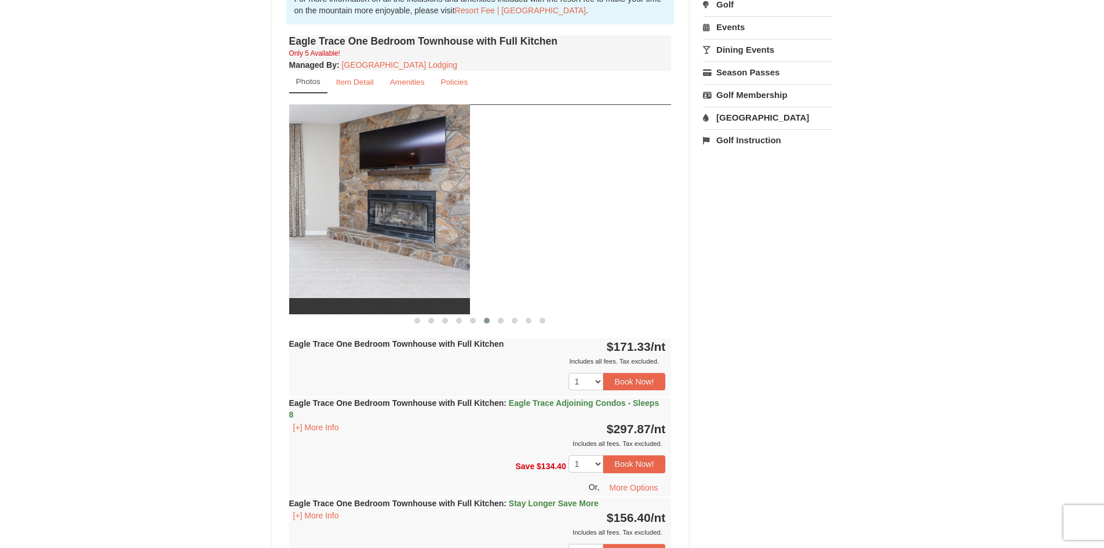
drag, startPoint x: 643, startPoint y: 249, endPoint x: 426, endPoint y: 267, distance: 217.4
click at [429, 266] on img at bounding box center [279, 208] width 382 height 209
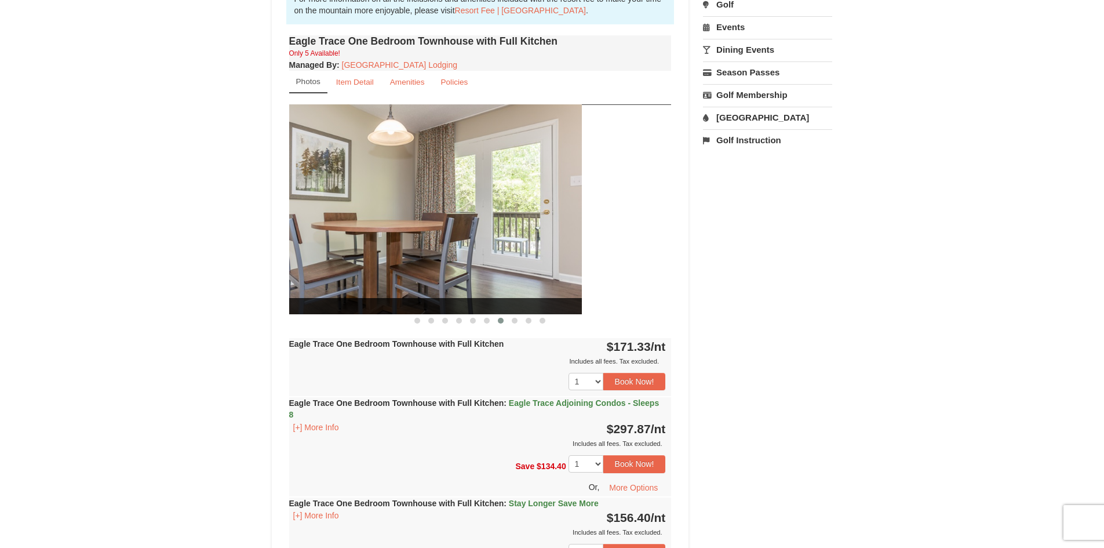
drag, startPoint x: 647, startPoint y: 236, endPoint x: 373, endPoint y: 239, distance: 273.5
click at [374, 239] on img at bounding box center [390, 208] width 382 height 209
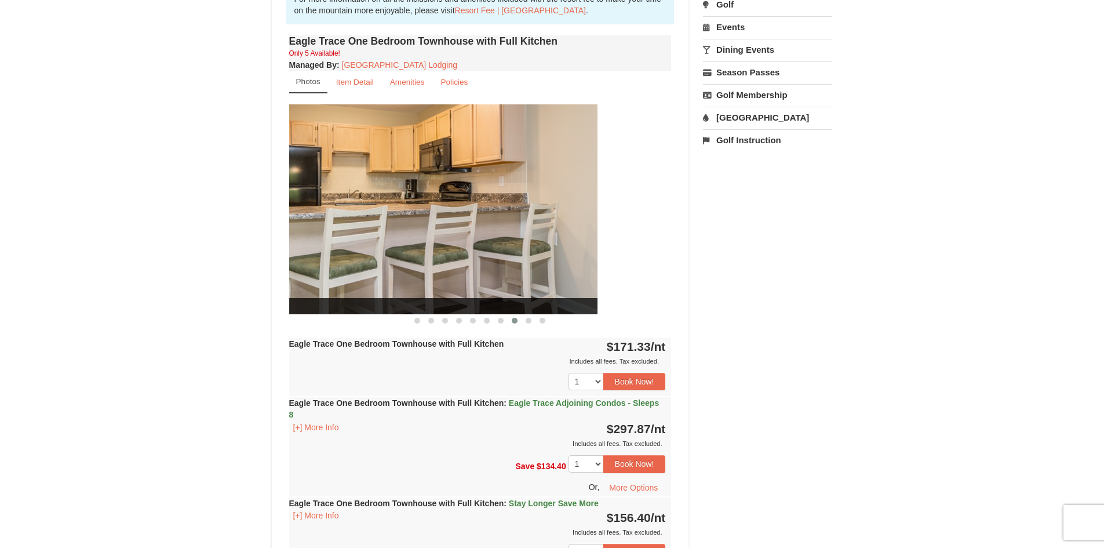
drag, startPoint x: 611, startPoint y: 216, endPoint x: 429, endPoint y: 225, distance: 181.6
click at [409, 232] on img at bounding box center [406, 208] width 382 height 209
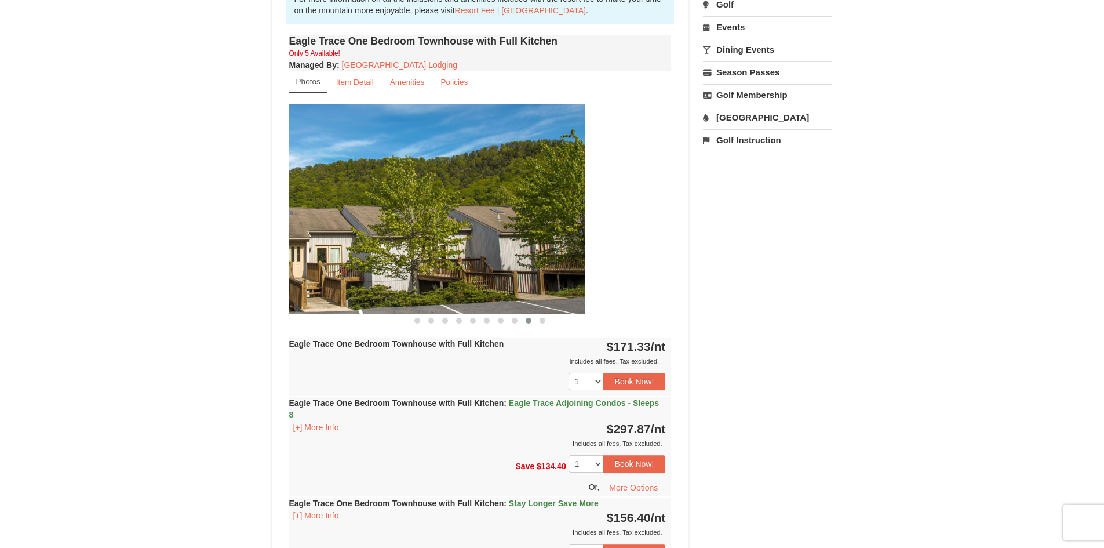
drag, startPoint x: 611, startPoint y: 226, endPoint x: 377, endPoint y: 245, distance: 235.4
click at [377, 245] on img at bounding box center [393, 208] width 382 height 209
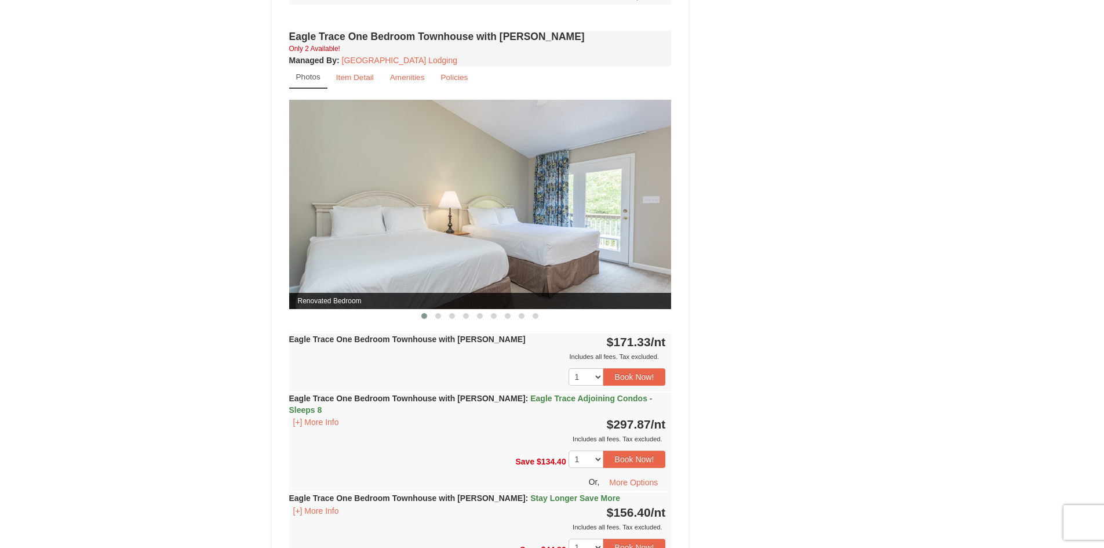
scroll to position [927, 0]
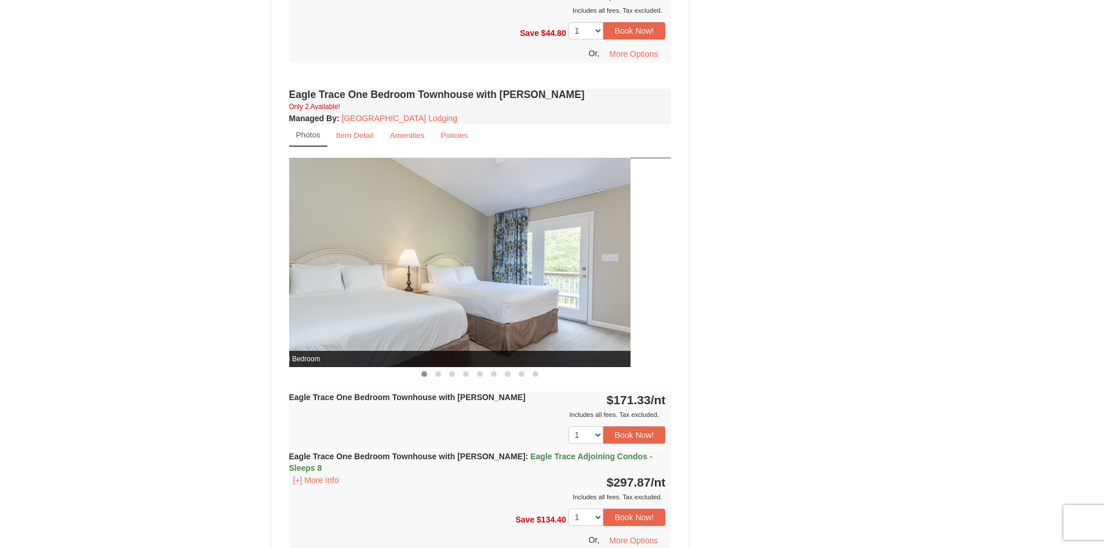
drag, startPoint x: 559, startPoint y: 225, endPoint x: 418, endPoint y: 233, distance: 141.6
click at [423, 233] on img at bounding box center [439, 262] width 382 height 209
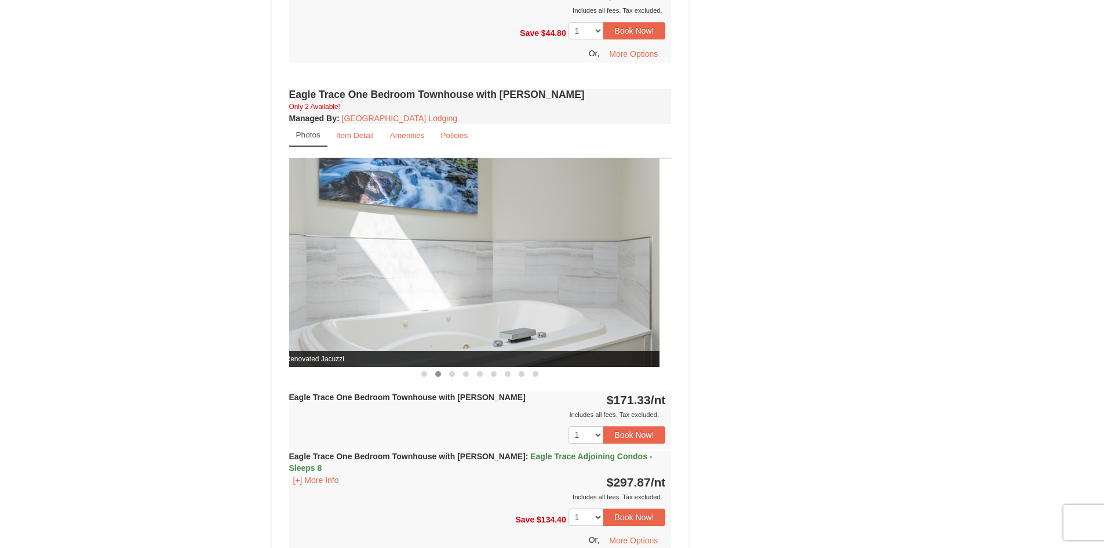
drag, startPoint x: 574, startPoint y: 227, endPoint x: 433, endPoint y: 229, distance: 140.8
click at [434, 229] on img at bounding box center [468, 262] width 382 height 209
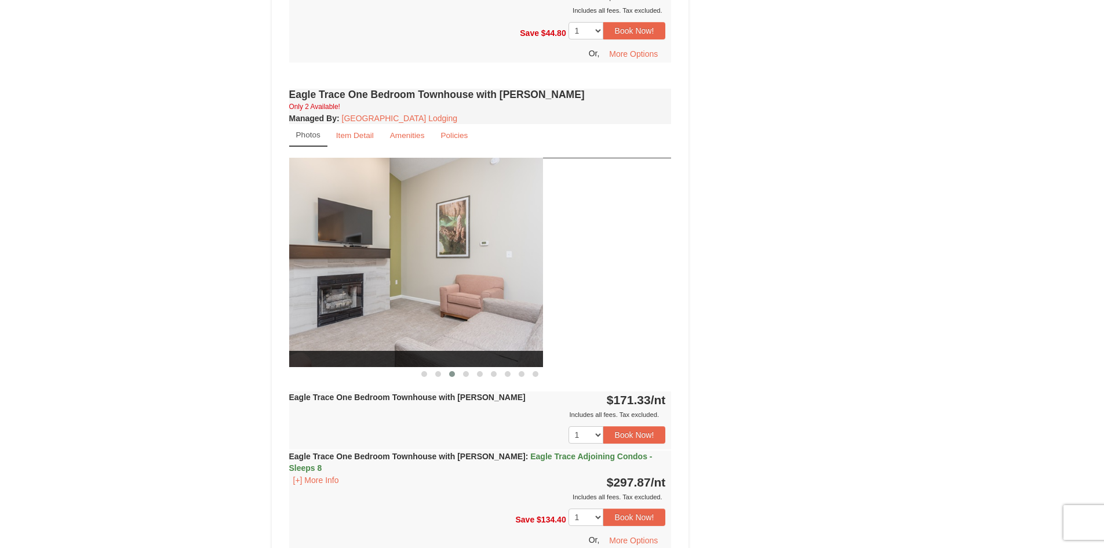
drag, startPoint x: 621, startPoint y: 224, endPoint x: 414, endPoint y: 223, distance: 206.9
click at [409, 229] on img at bounding box center [352, 262] width 382 height 209
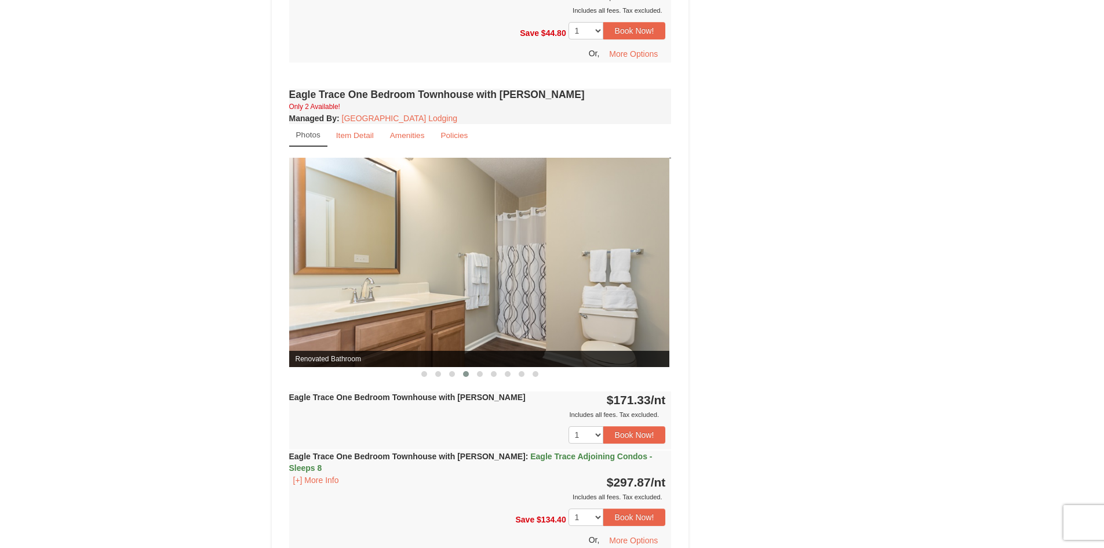
drag, startPoint x: 595, startPoint y: 224, endPoint x: 475, endPoint y: 223, distance: 120.0
click at [475, 223] on img at bounding box center [478, 262] width 382 height 209
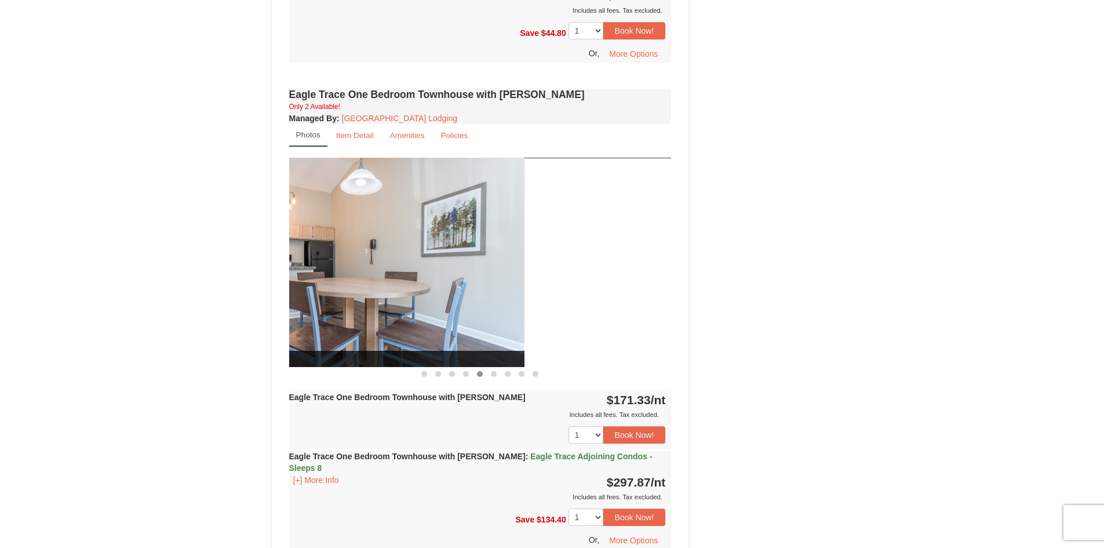
drag, startPoint x: 603, startPoint y: 219, endPoint x: 409, endPoint y: 213, distance: 193.6
click at [414, 214] on img at bounding box center [333, 262] width 382 height 209
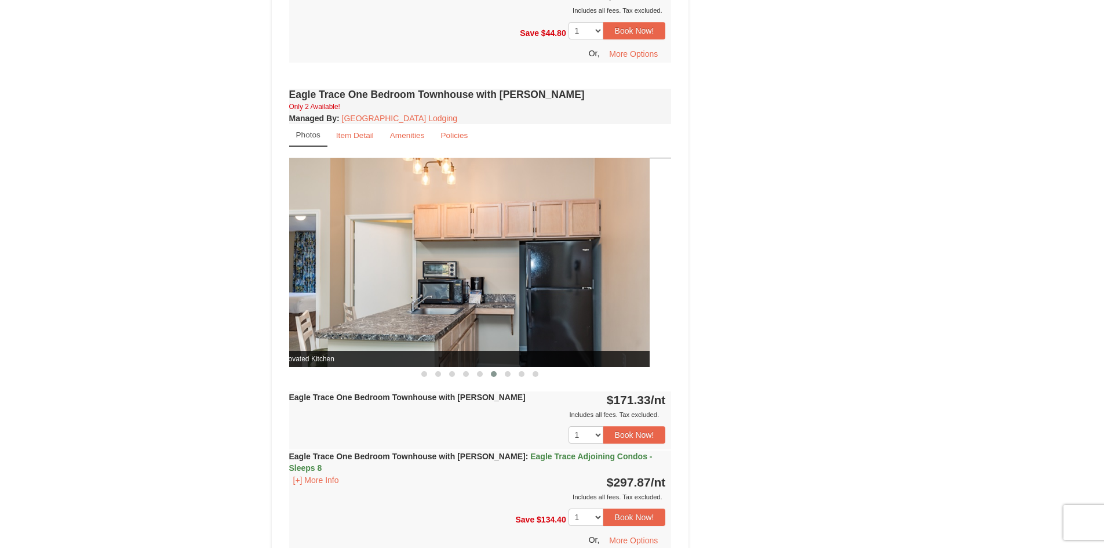
drag, startPoint x: 631, startPoint y: 216, endPoint x: 523, endPoint y: 214, distance: 107.8
click at [527, 215] on img at bounding box center [458, 262] width 382 height 209
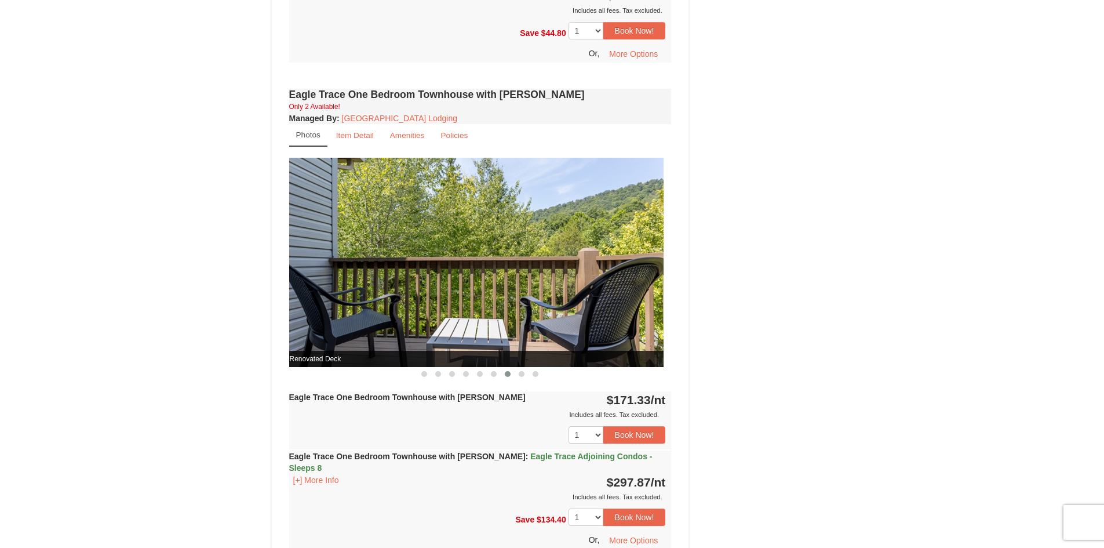
drag, startPoint x: 592, startPoint y: 217, endPoint x: 424, endPoint y: 216, distance: 167.5
click at [425, 216] on img at bounding box center [472, 262] width 382 height 209
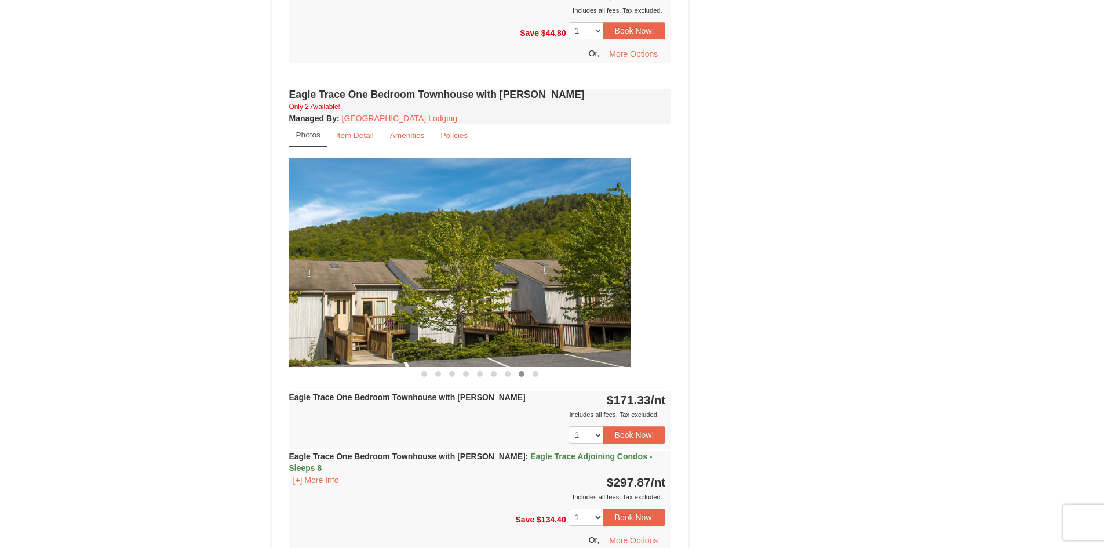
drag, startPoint x: 609, startPoint y: 221, endPoint x: 420, endPoint y: 206, distance: 189.5
click at [420, 206] on img at bounding box center [439, 262] width 382 height 209
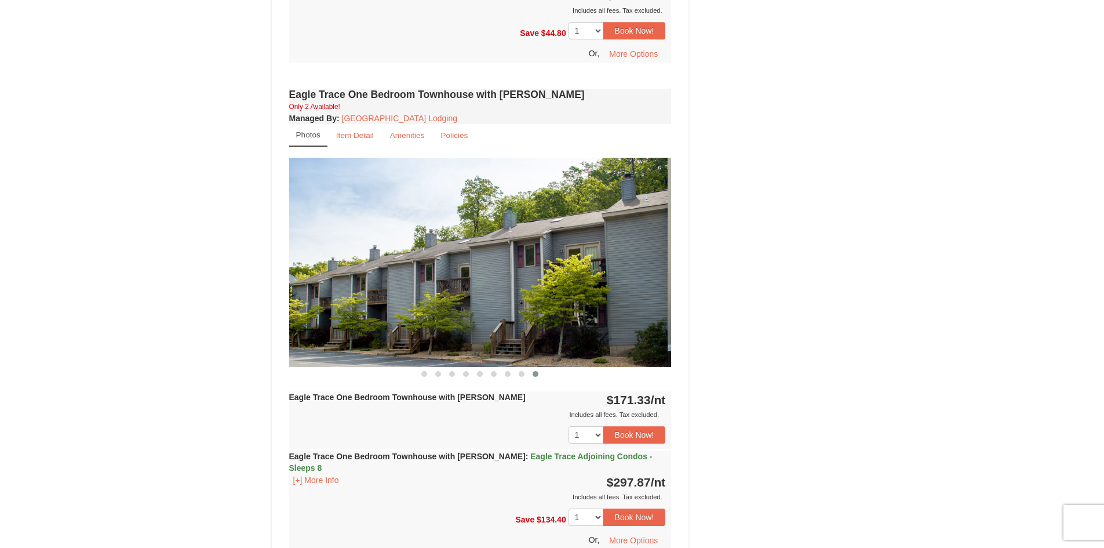
drag, startPoint x: 621, startPoint y: 216, endPoint x: 527, endPoint y: 217, distance: 94.5
click at [527, 217] on img at bounding box center [476, 262] width 382 height 209
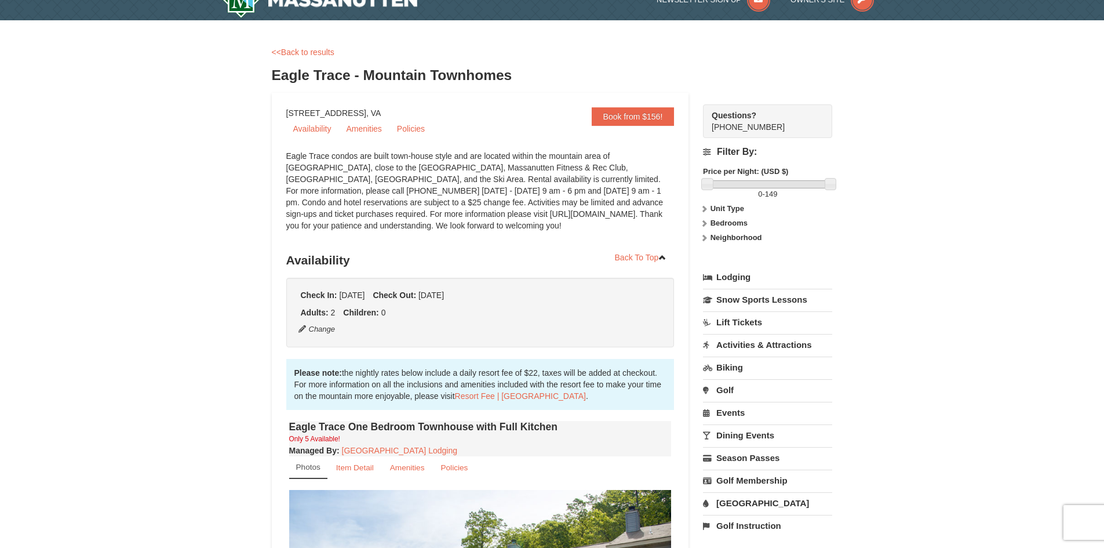
scroll to position [0, 0]
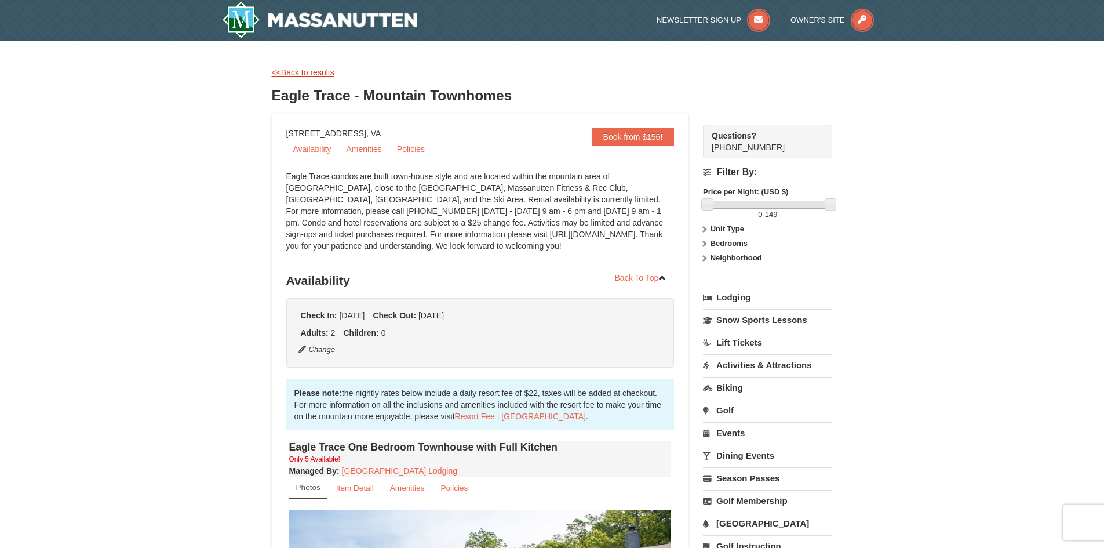
click at [311, 73] on link "<<Back to results" at bounding box center [303, 72] width 63 height 9
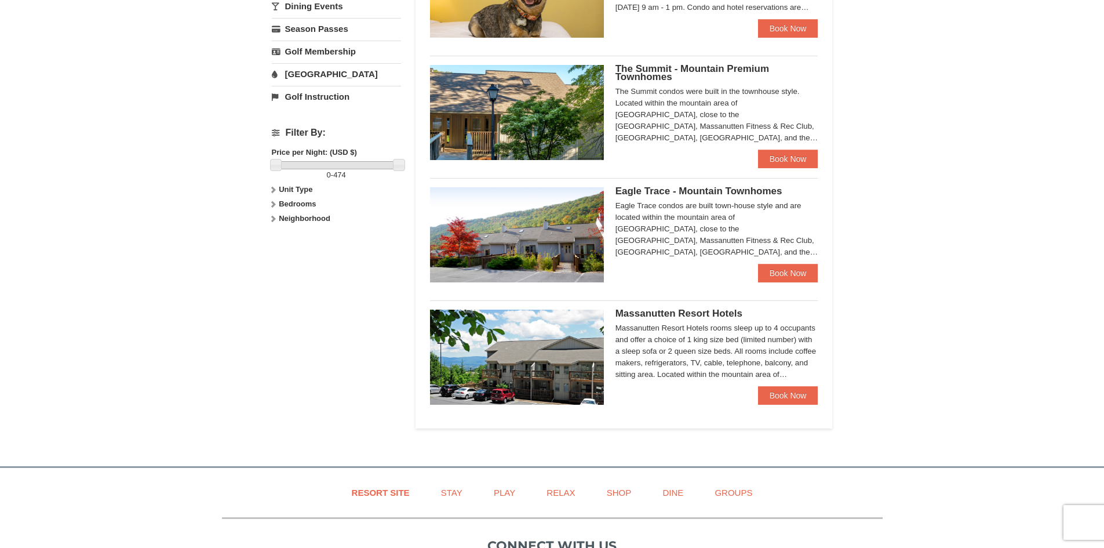
scroll to position [465, 0]
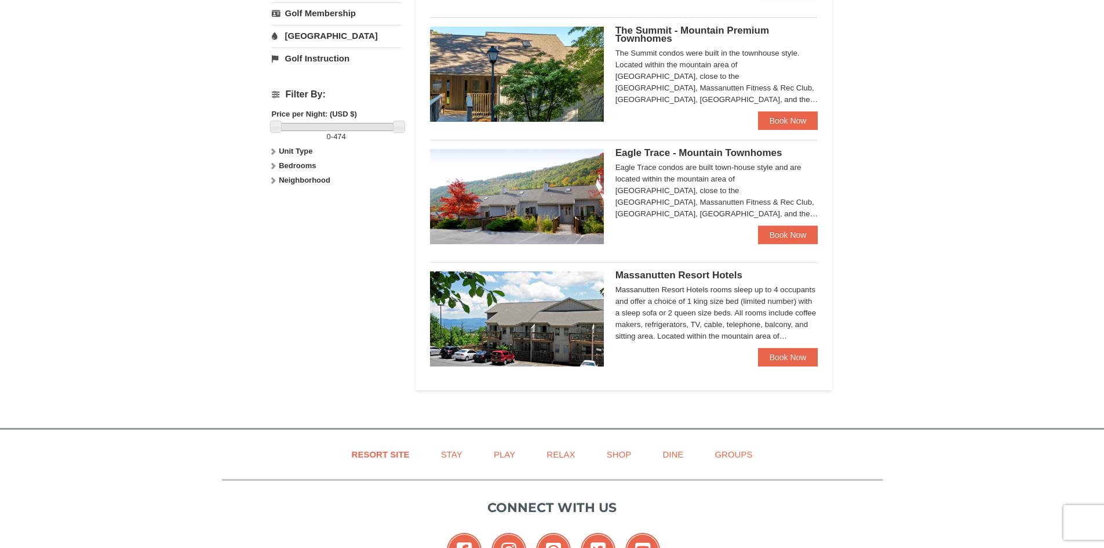
click at [626, 274] on span "Massanutten Resort Hotels" at bounding box center [678, 274] width 127 height 11
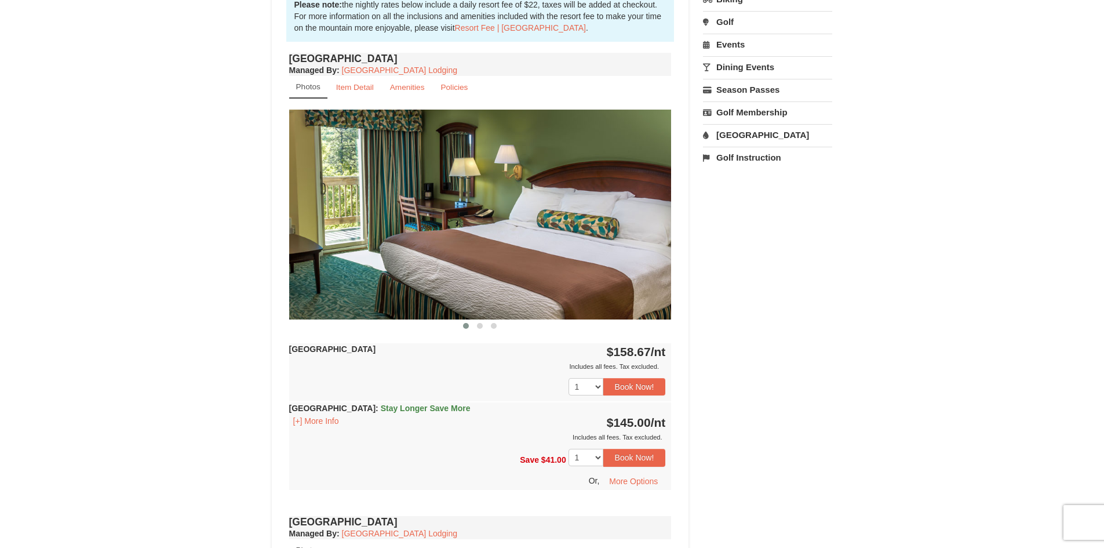
scroll to position [406, 0]
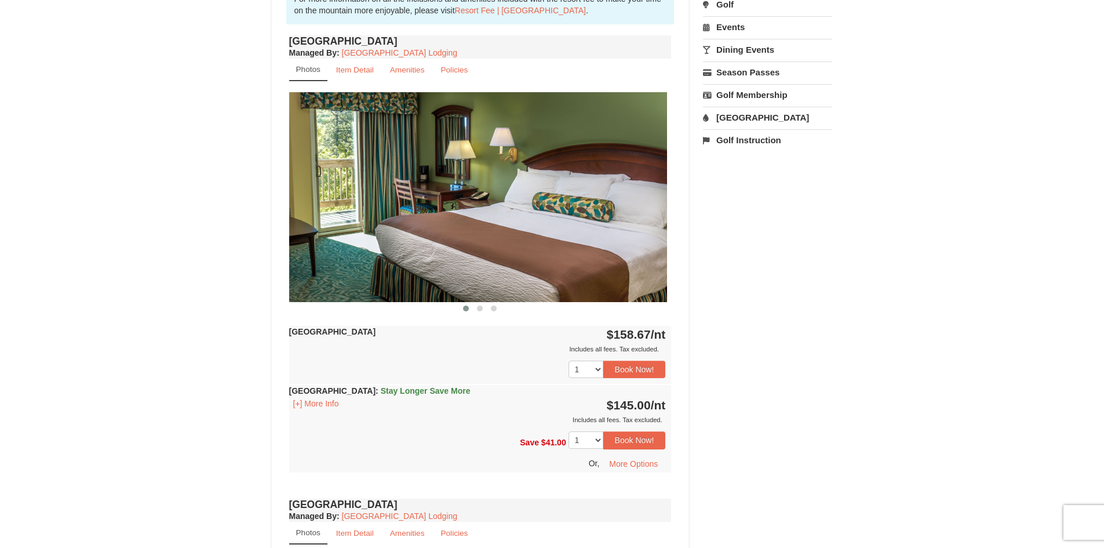
drag, startPoint x: 620, startPoint y: 232, endPoint x: 471, endPoint y: 242, distance: 149.2
click at [472, 242] on img at bounding box center [476, 196] width 382 height 209
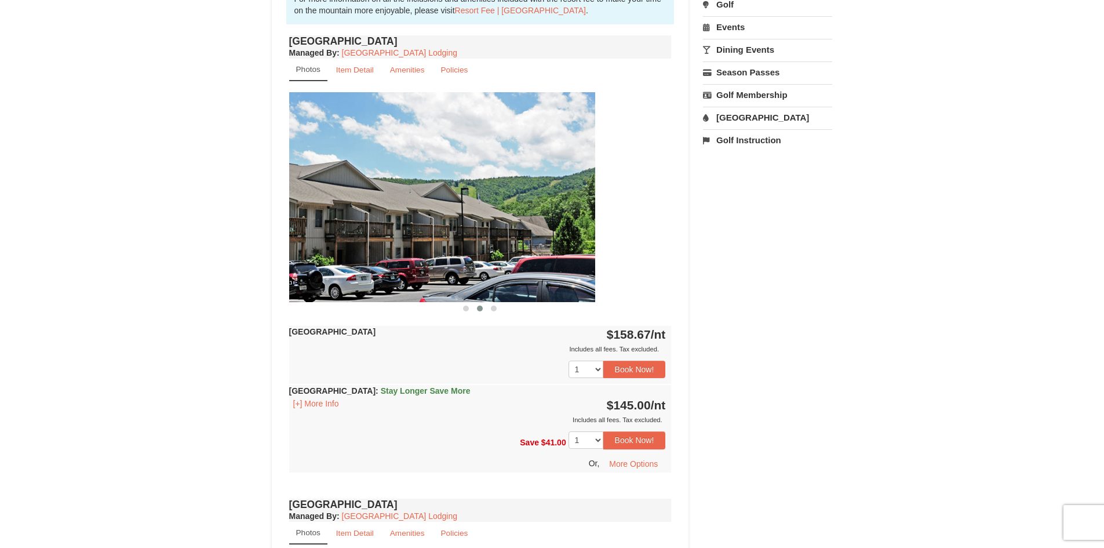
drag, startPoint x: 587, startPoint y: 228, endPoint x: 462, endPoint y: 237, distance: 124.9
click at [463, 237] on img at bounding box center [404, 196] width 382 height 209
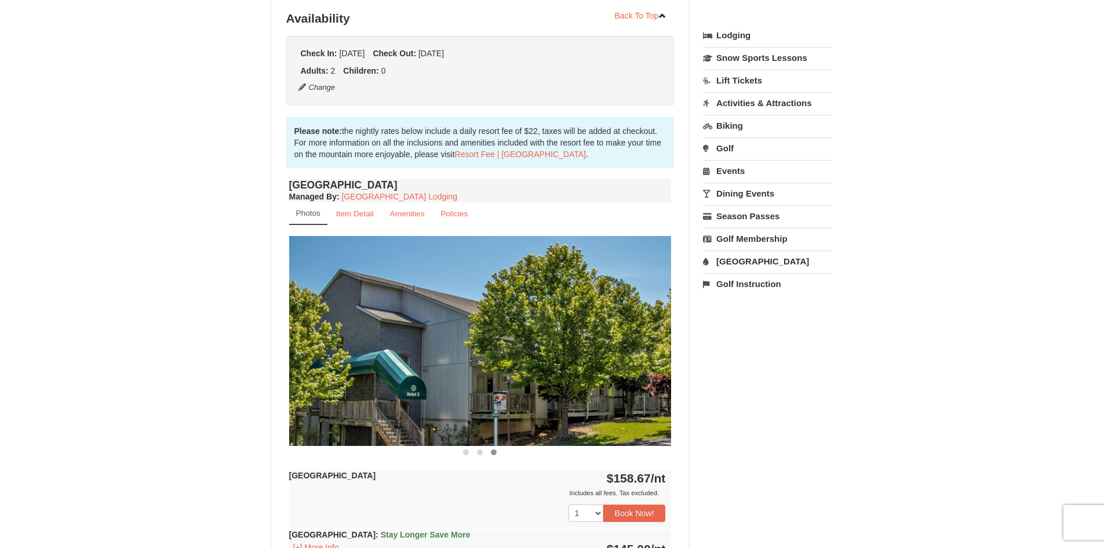
scroll to position [252, 0]
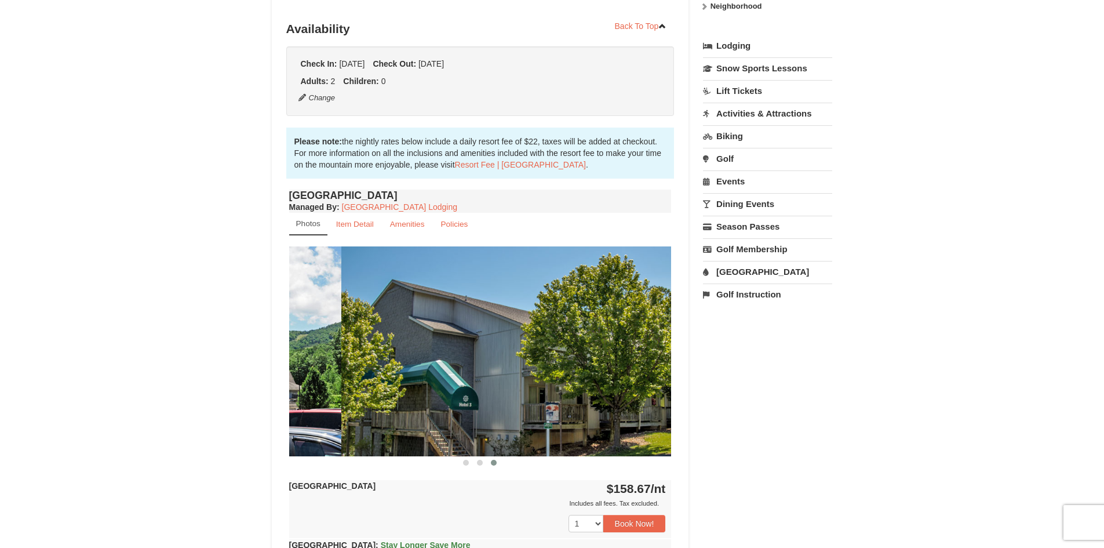
drag, startPoint x: 448, startPoint y: 287, endPoint x: 786, endPoint y: 317, distance: 339.7
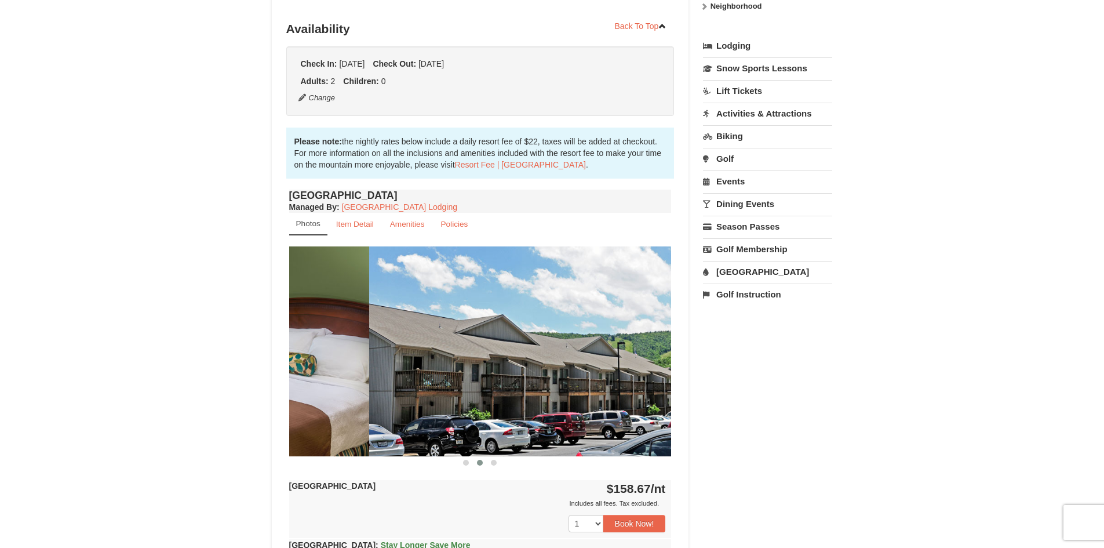
drag, startPoint x: 569, startPoint y: 300, endPoint x: 846, endPoint y: 314, distance: 277.4
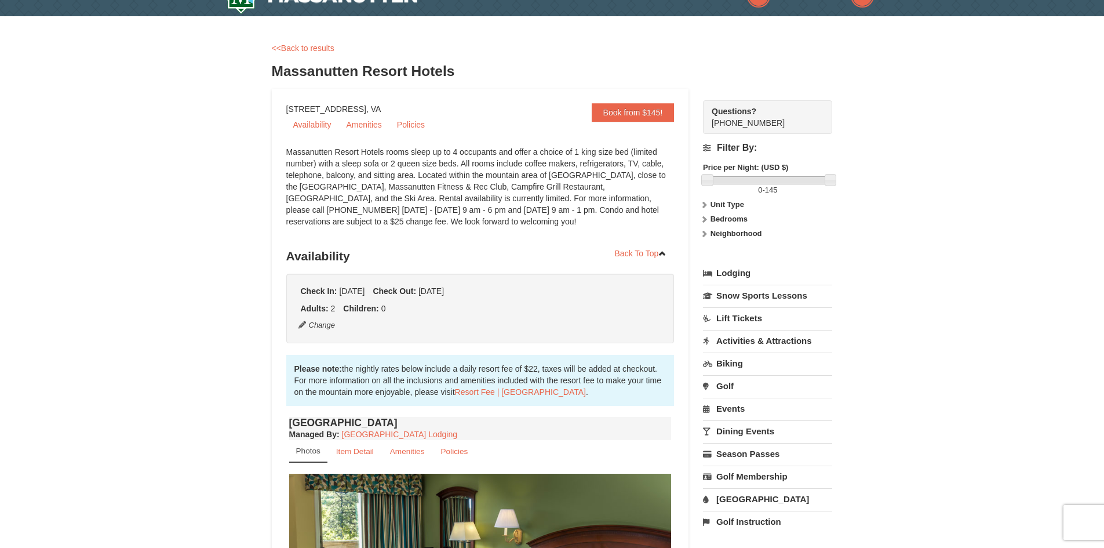
scroll to position [0, 0]
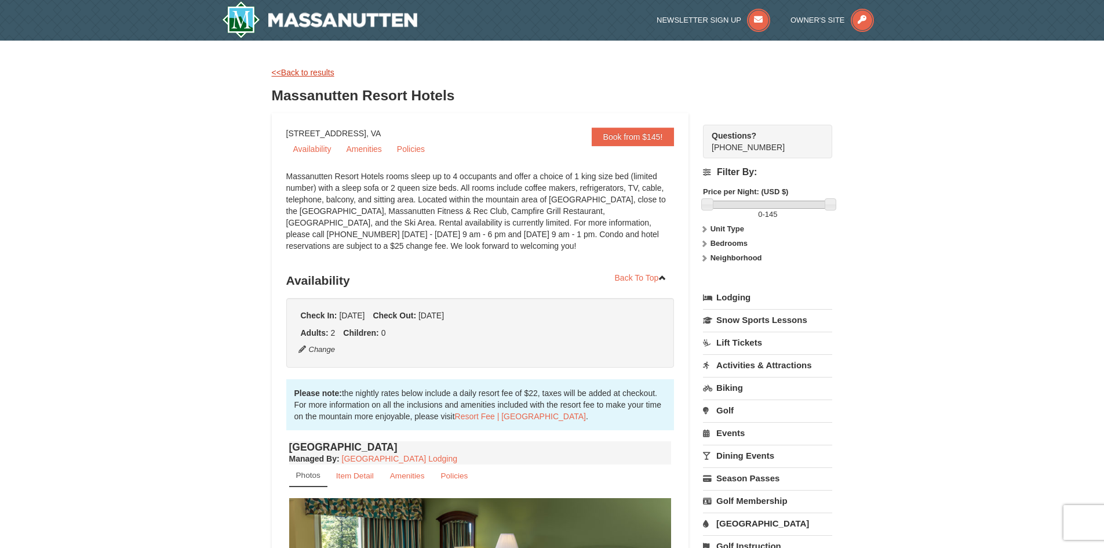
click at [284, 72] on link "<<Back to results" at bounding box center [303, 72] width 63 height 9
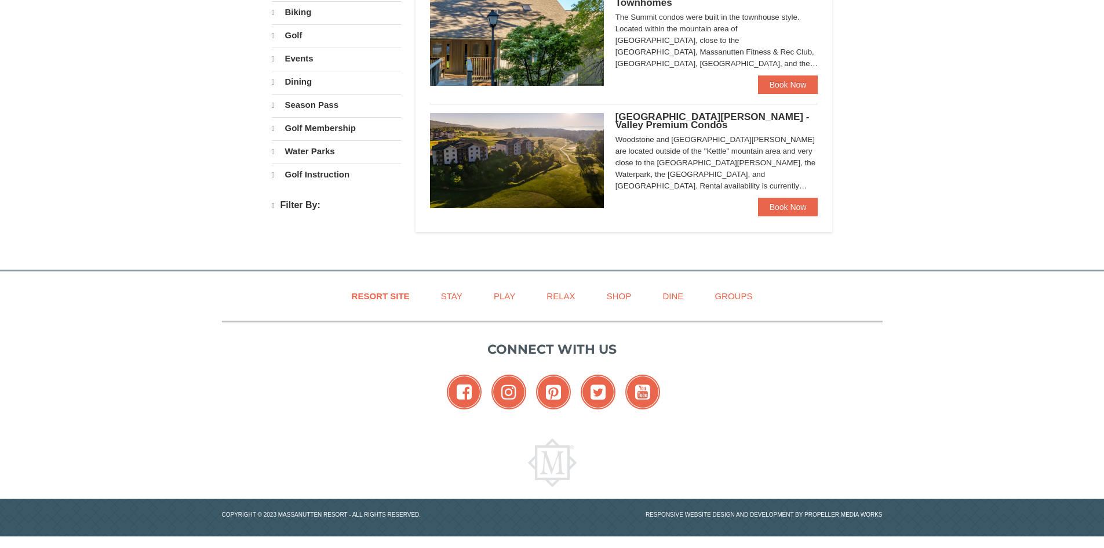
select select "10"
